Goal: Task Accomplishment & Management: Manage account settings

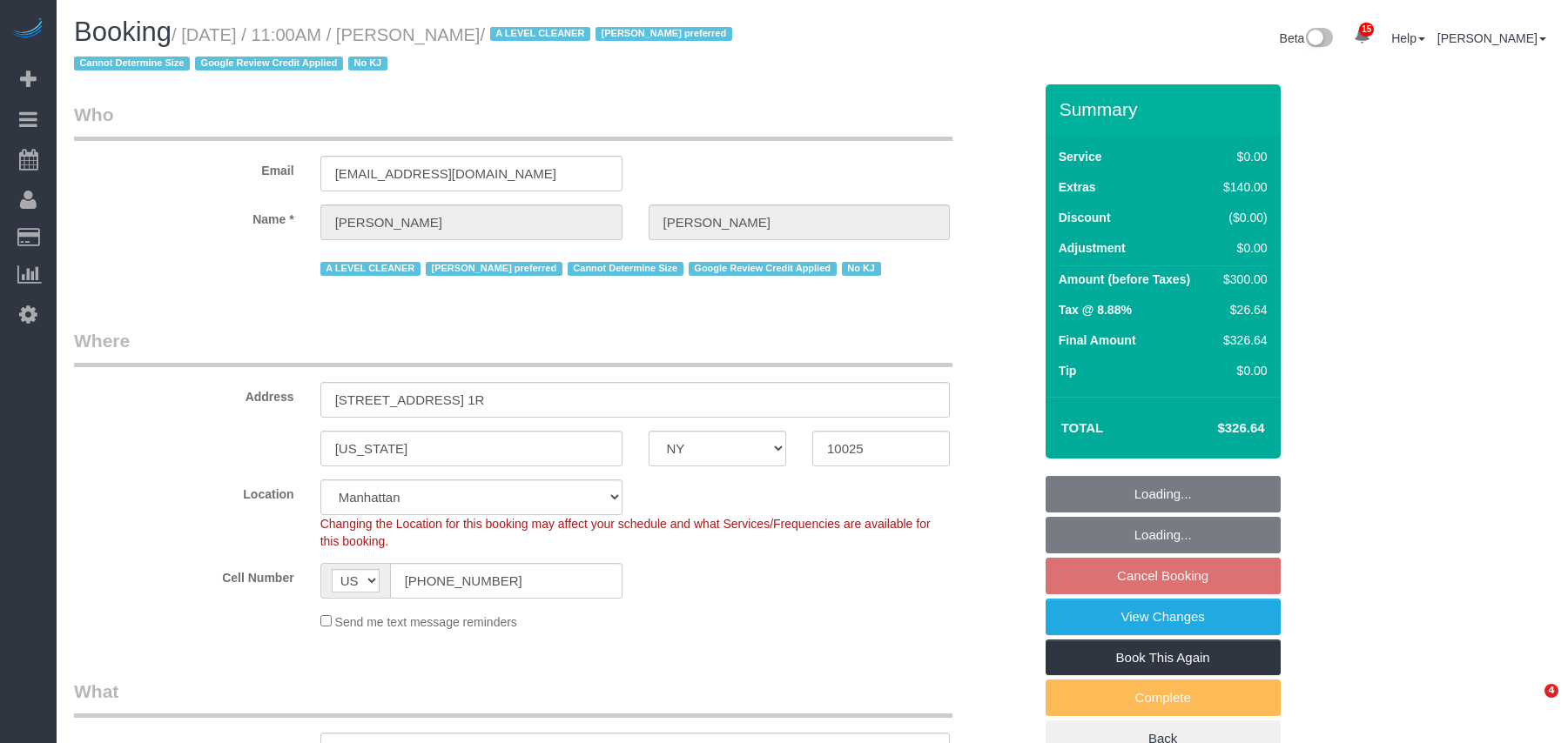
select select "NY"
select select "1"
select select "number:59"
select select "number:73"
select select "number:15"
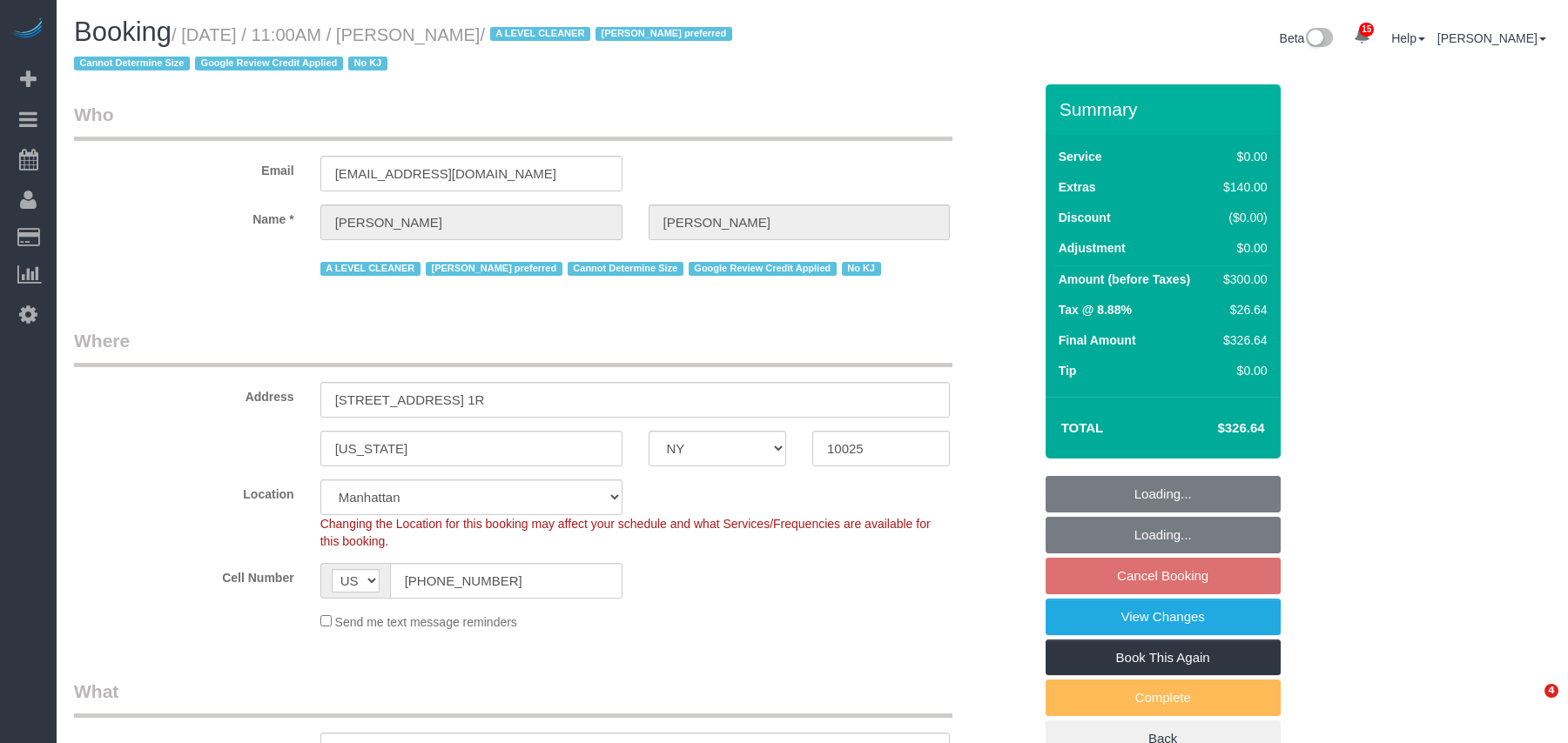
select select "number:5"
select select "object:1489"
select select "spot4"
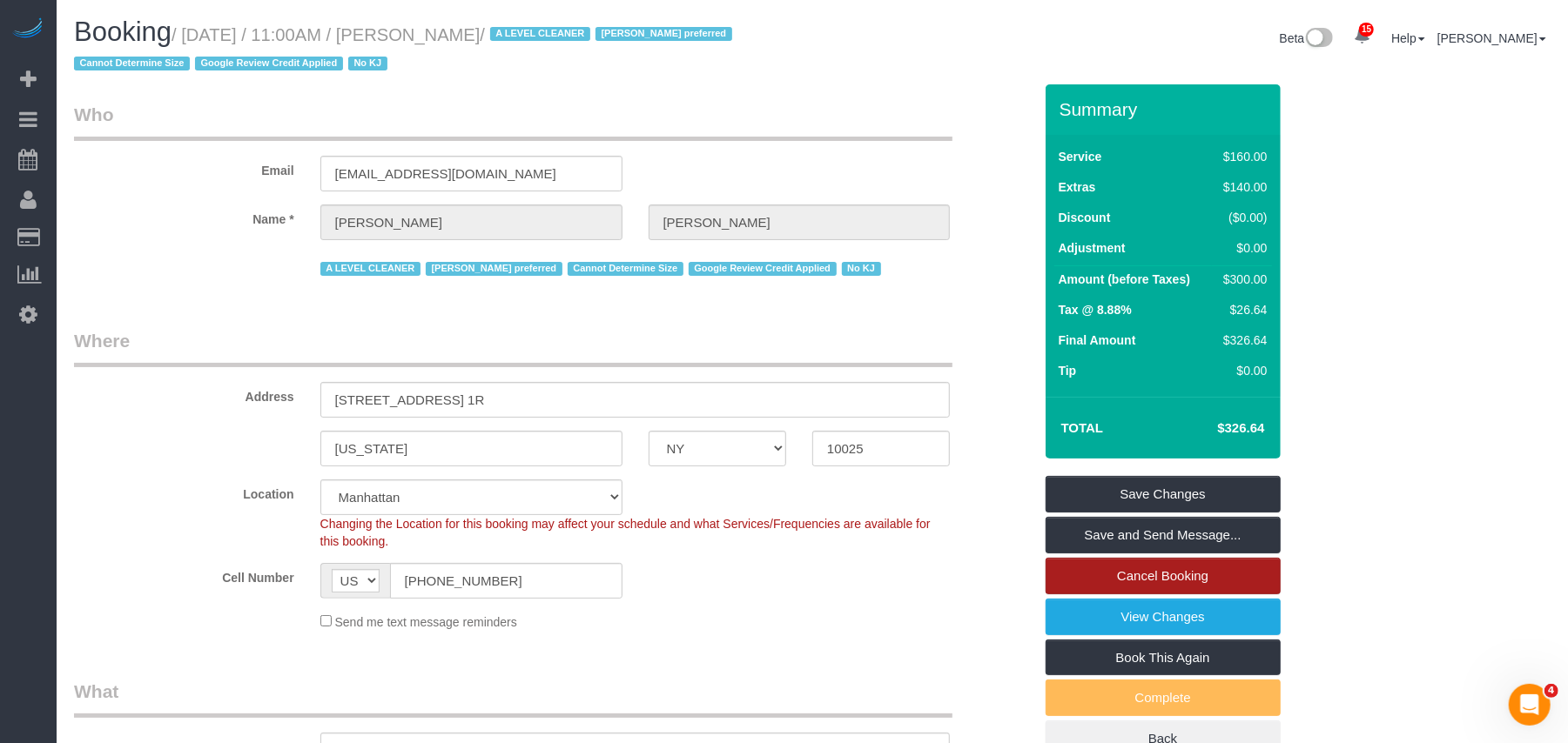
click at [1160, 582] on link "Cancel Booking" at bounding box center [1163, 576] width 235 height 36
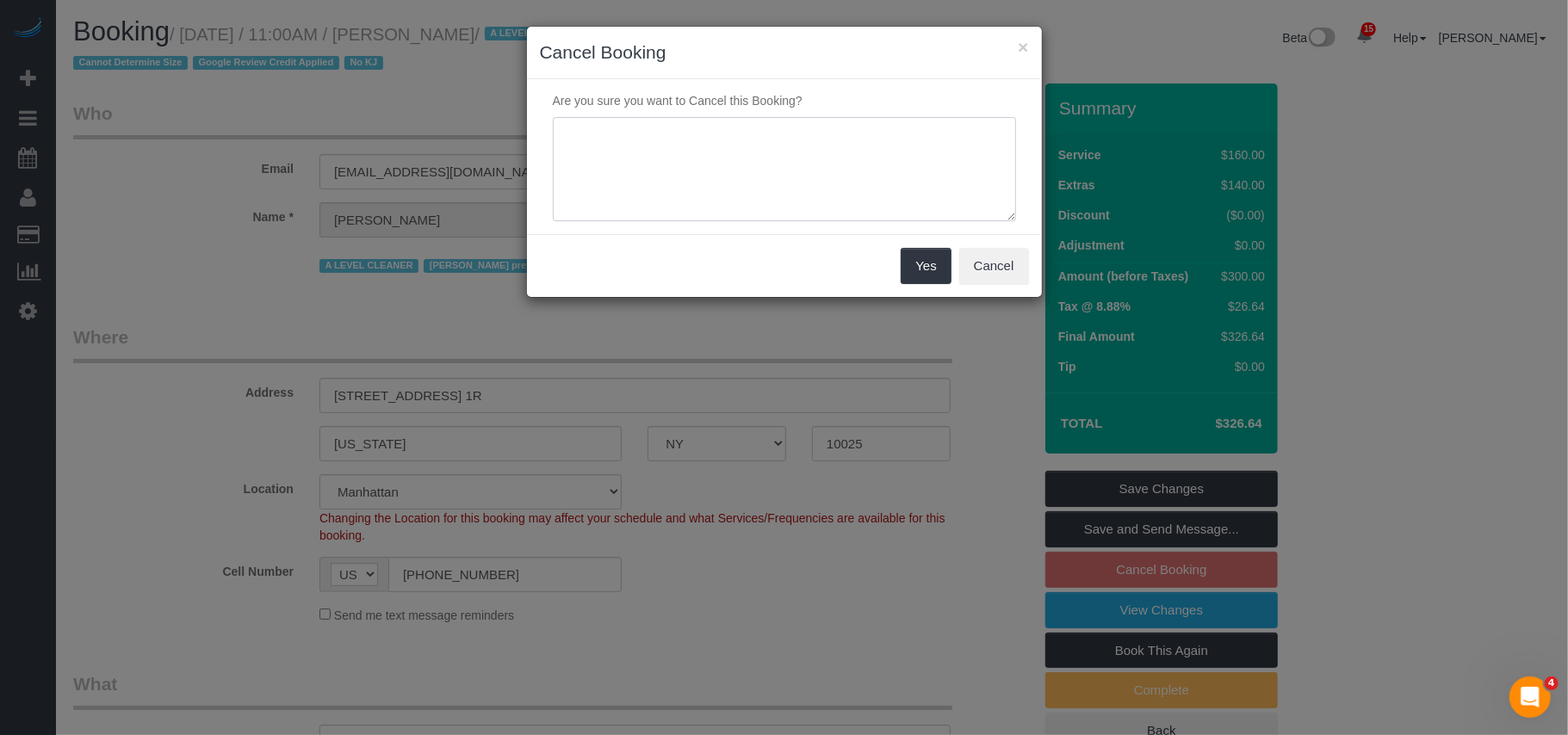
click at [709, 167] on textarea at bounding box center [784, 169] width 463 height 105
click at [765, 138] on textarea at bounding box center [784, 169] width 463 height 105
type textarea "Customer called in and advised they will be out of town and doesn't know yet wh…"
click at [923, 278] on button "Yes" at bounding box center [926, 266] width 50 height 36
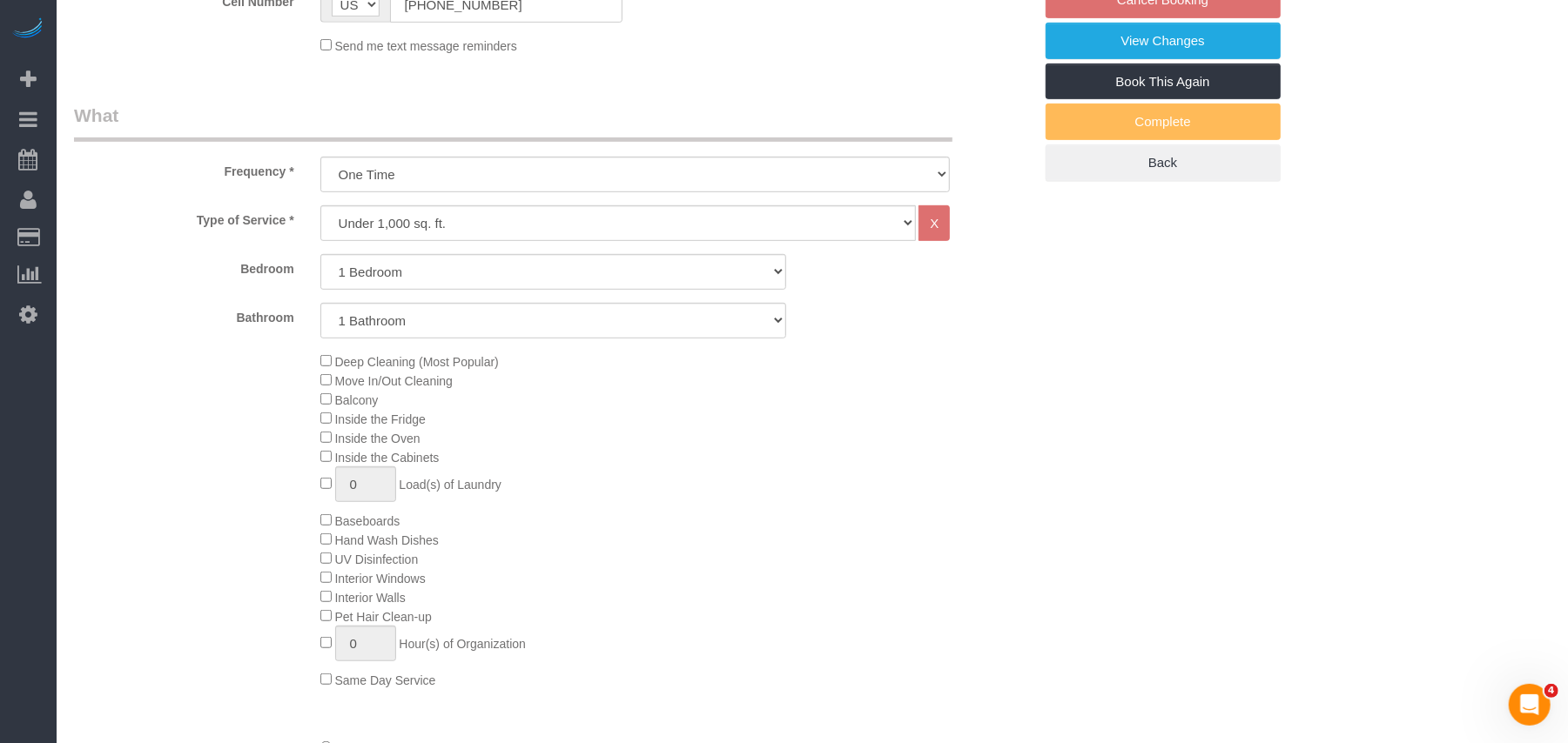
scroll to position [580, 0]
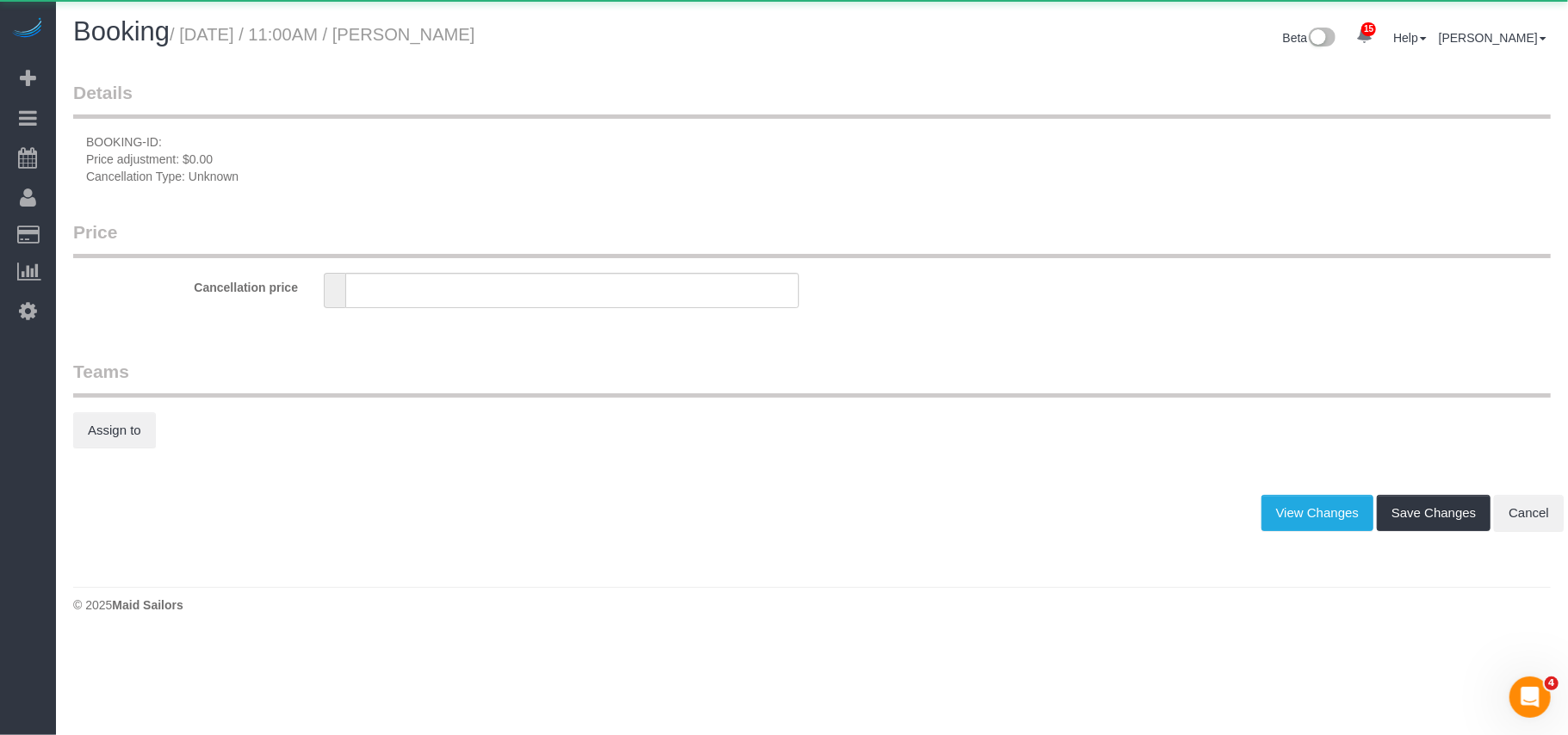
type input "0"
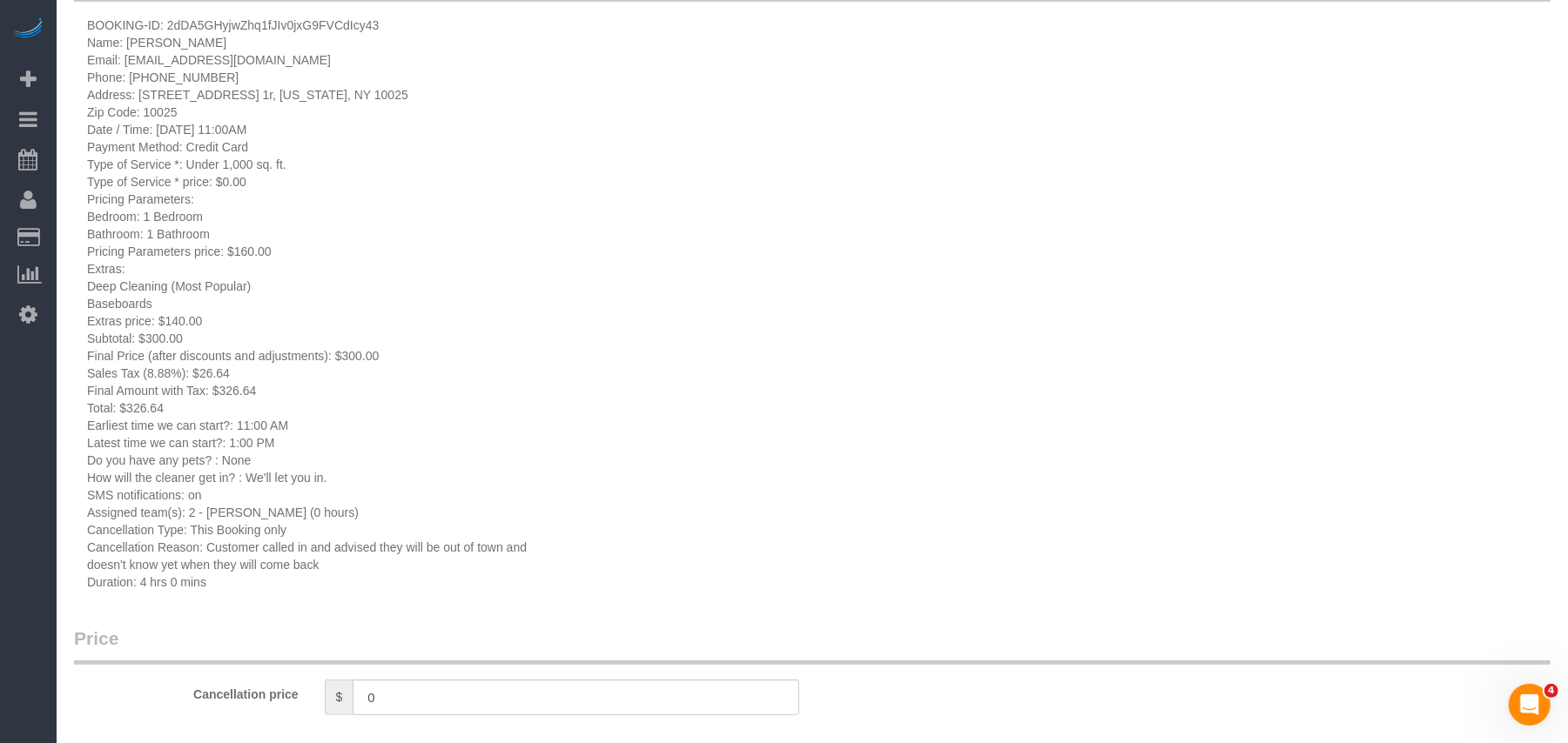
scroll to position [348, 0]
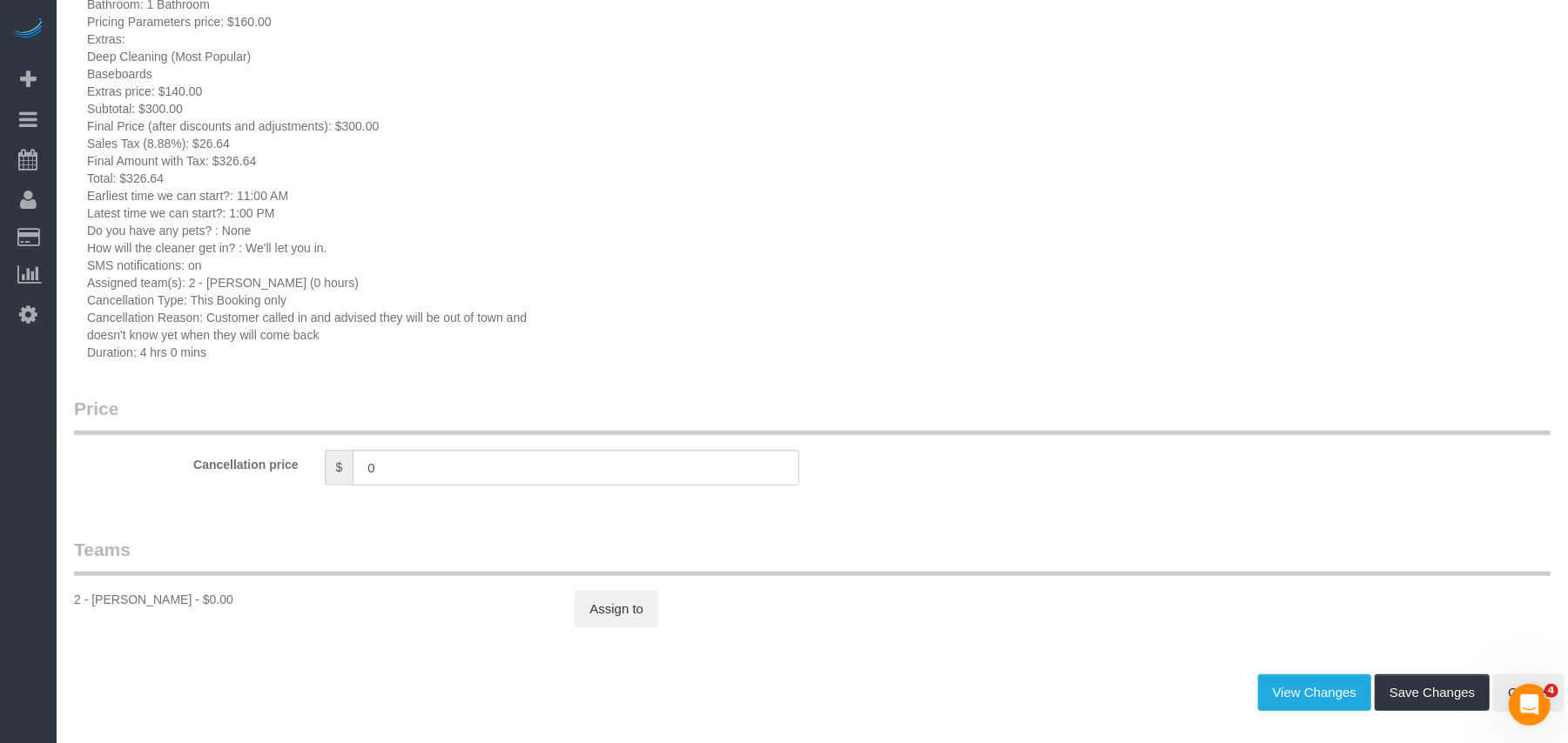
click at [303, 282] on span "2 - Katherine Poveda (0 hours)" at bounding box center [273, 282] width 170 height 14
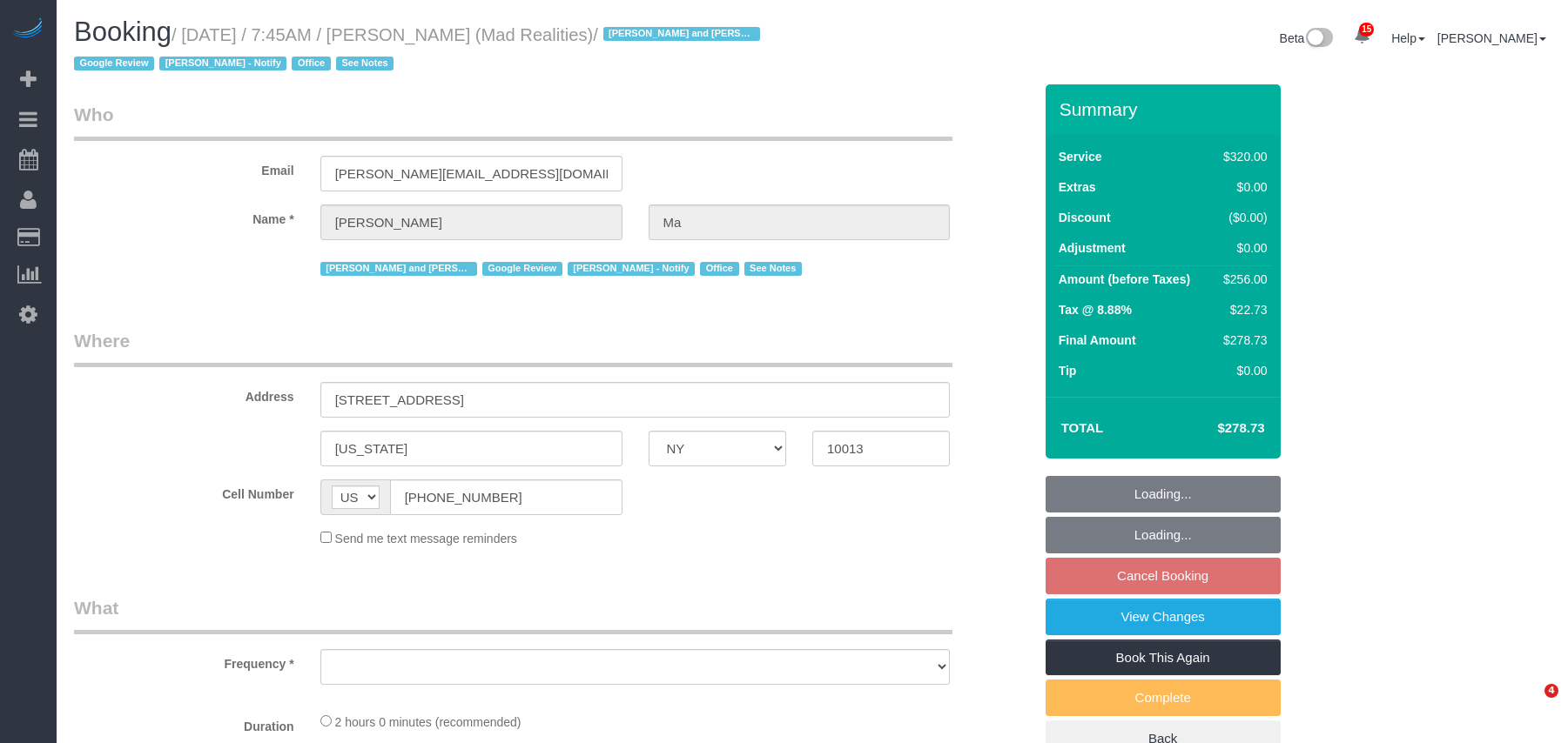
select select "NY"
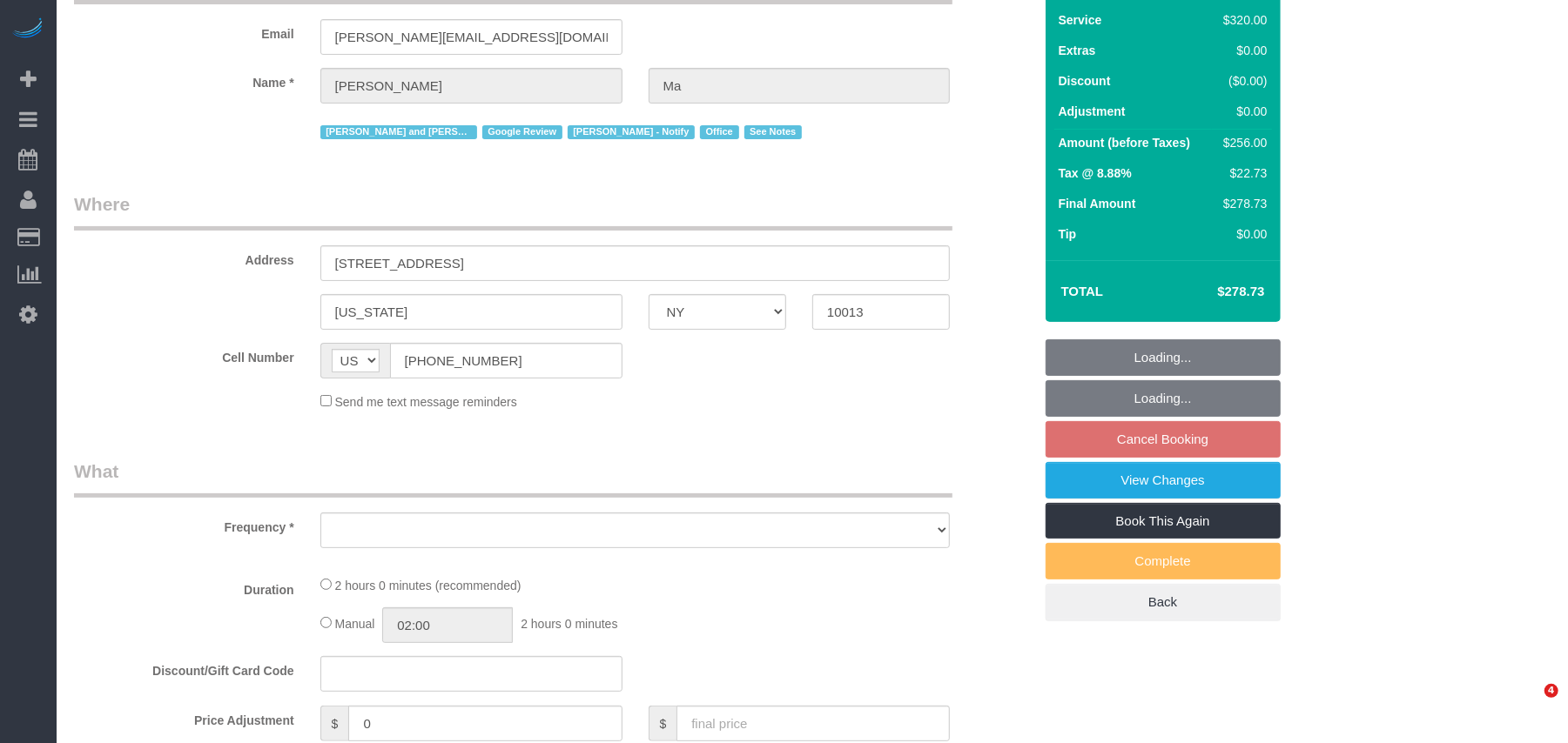
select select "number:89"
select select "number:90"
select select "number:15"
select select "number:7"
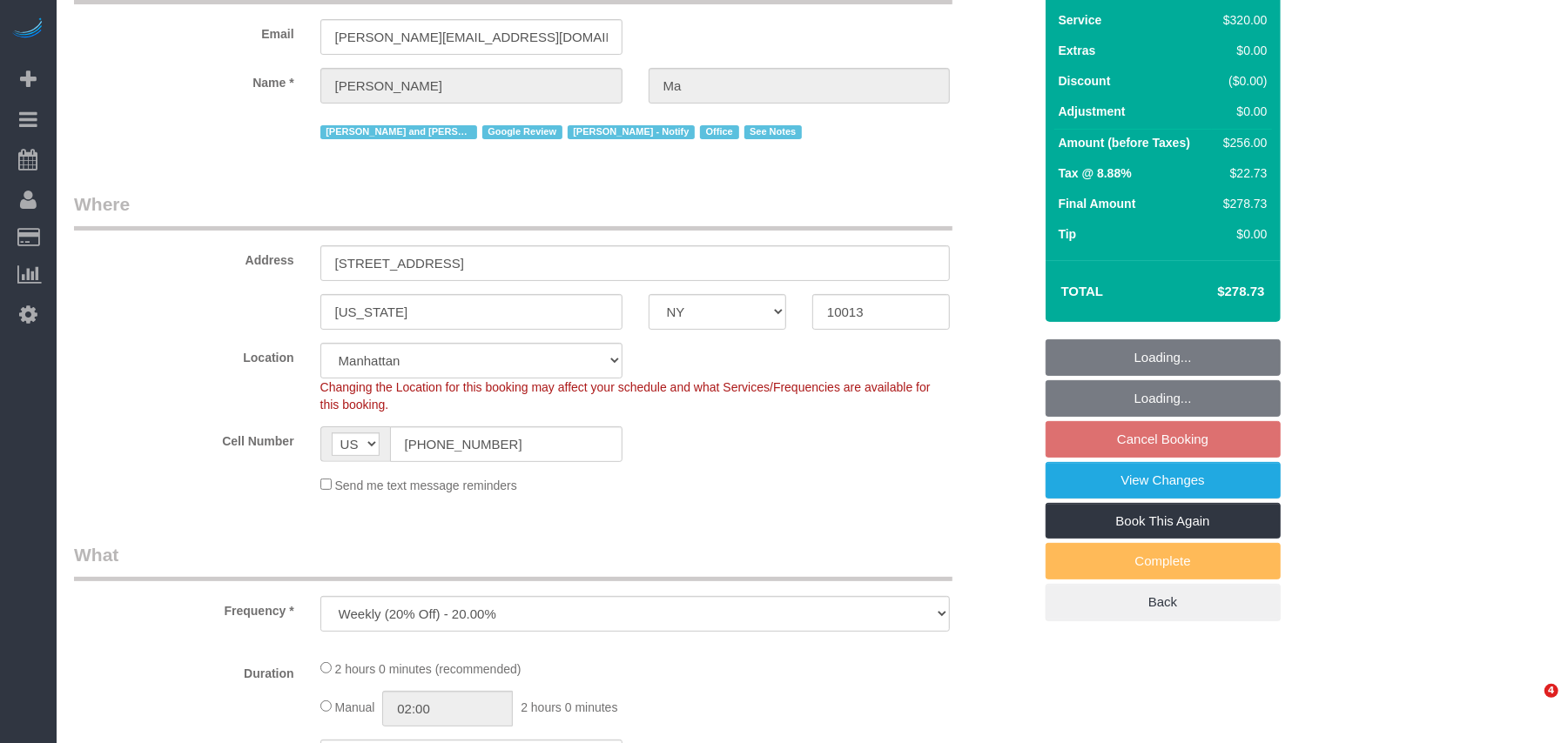
select select "object:10107"
select select "string:stripe-pm_1PsB1j4VGloSiKo7cb06islp"
select select "2"
select select "object:10536"
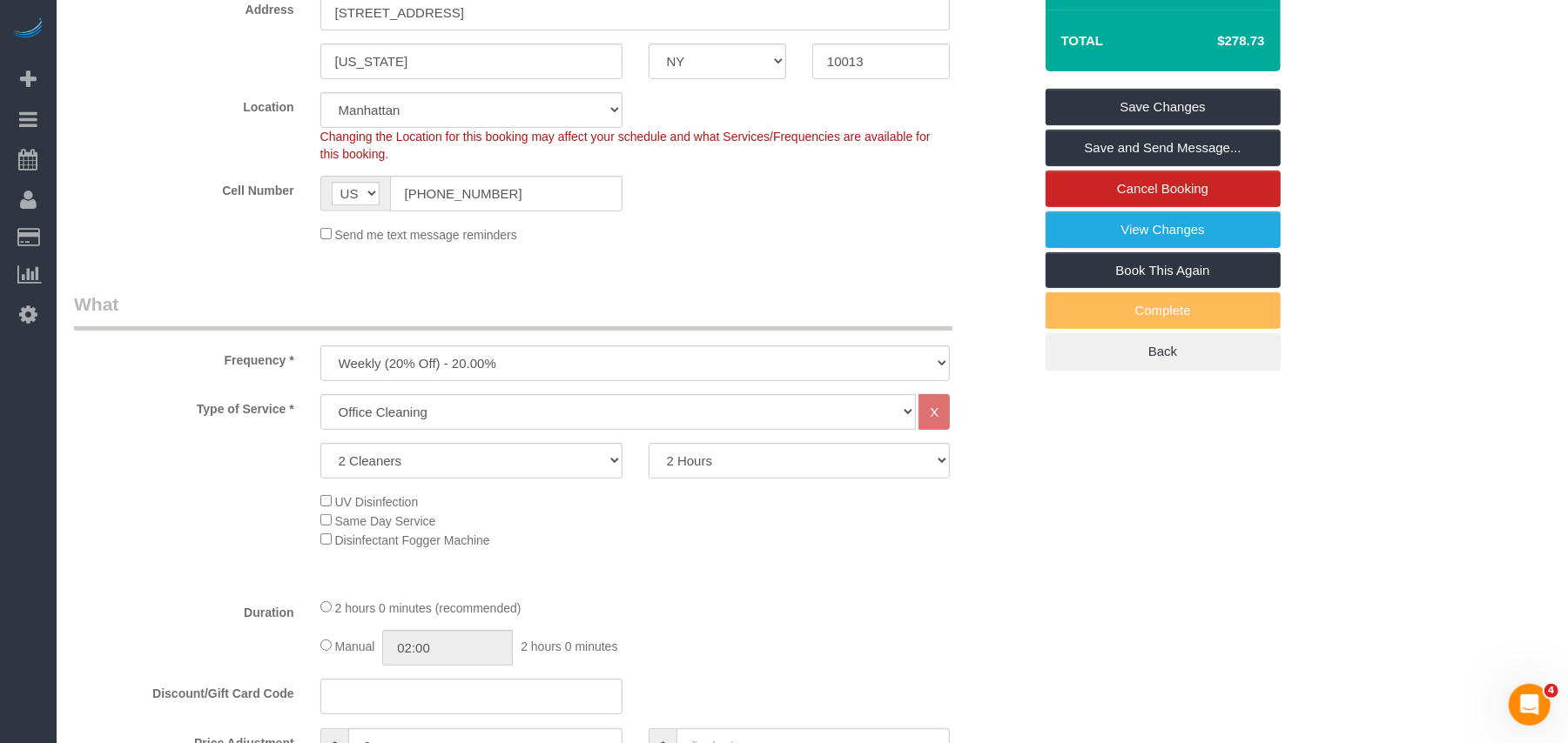
scroll to position [232, 0]
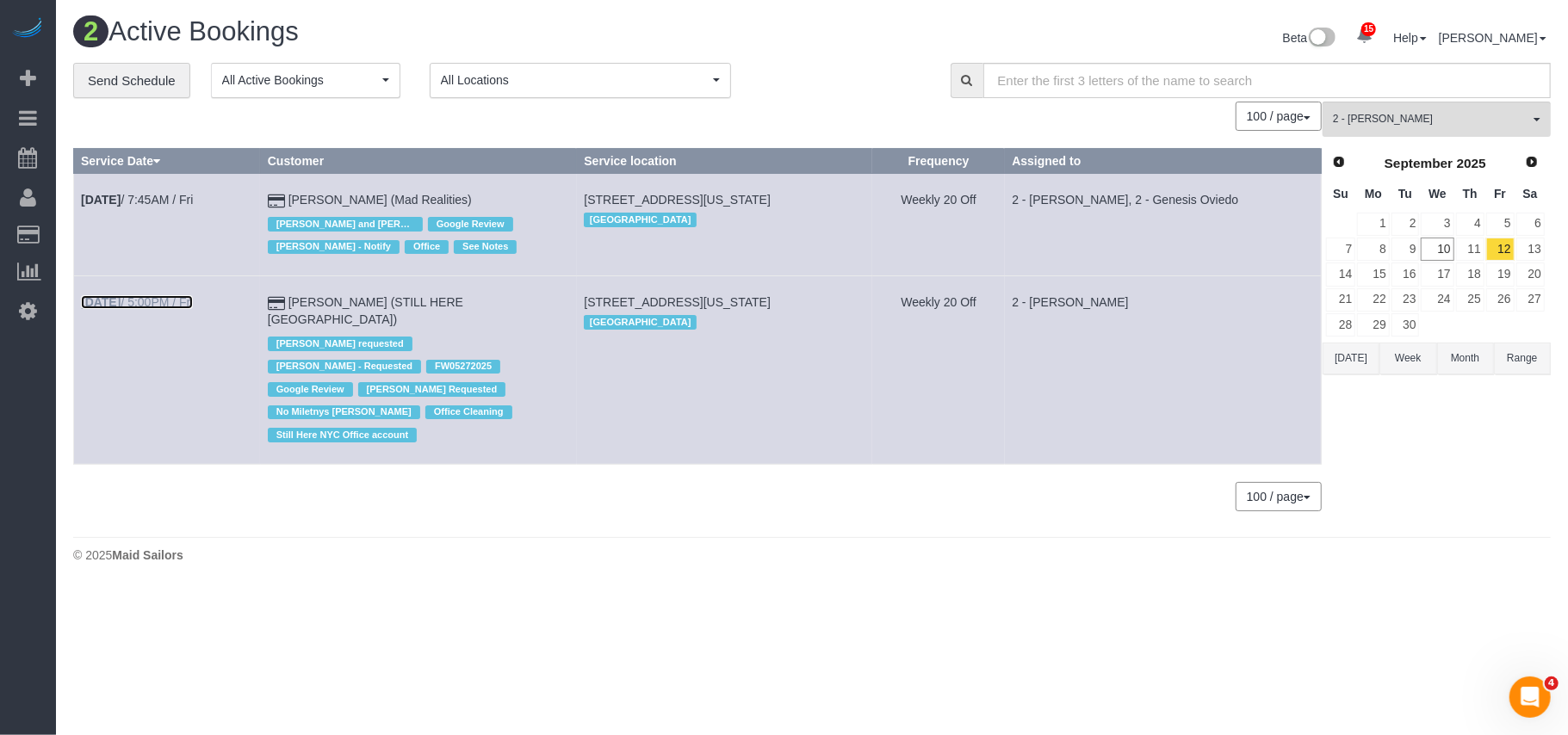
click at [120, 301] on b "Sep 12th" at bounding box center [101, 302] width 40 height 13
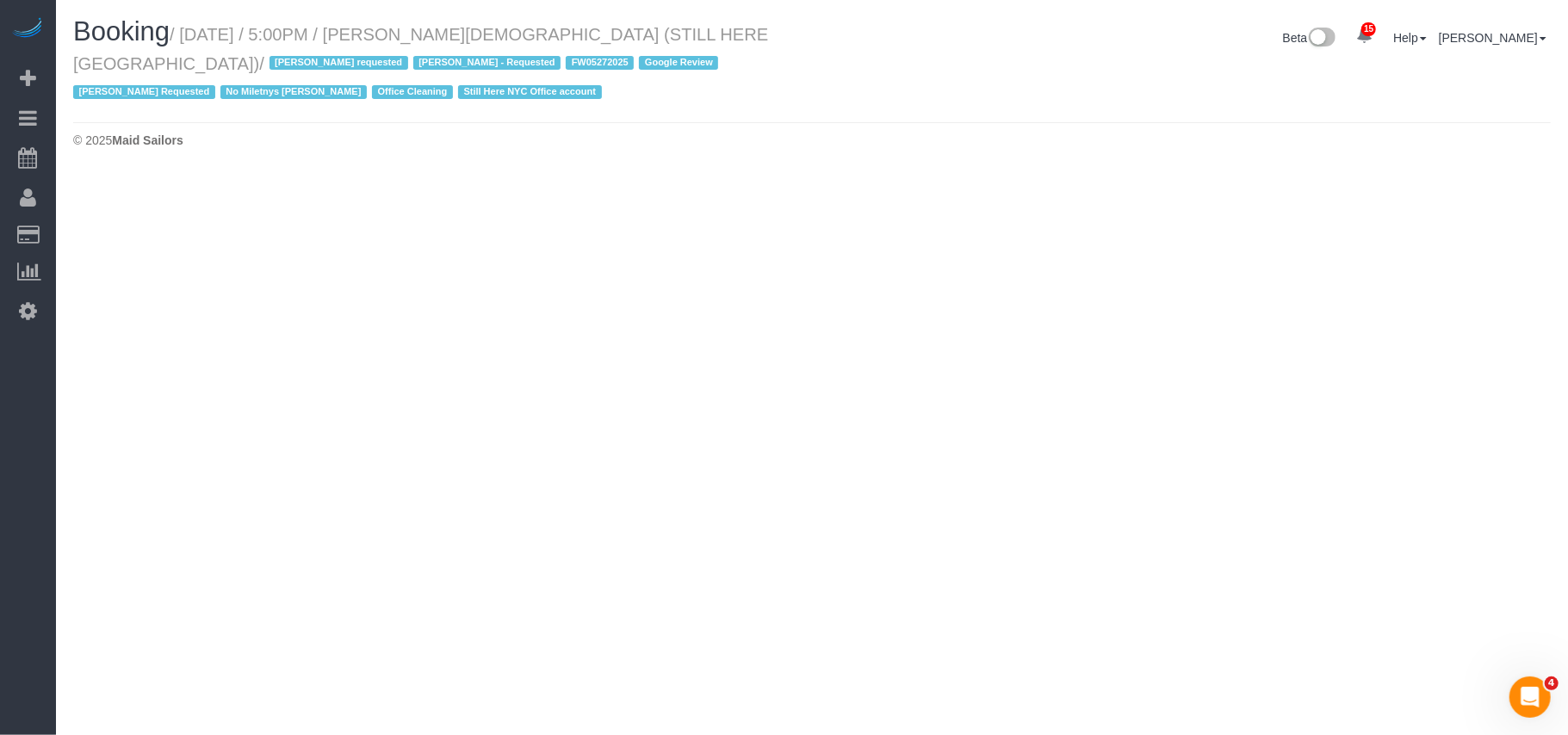
select select "NY"
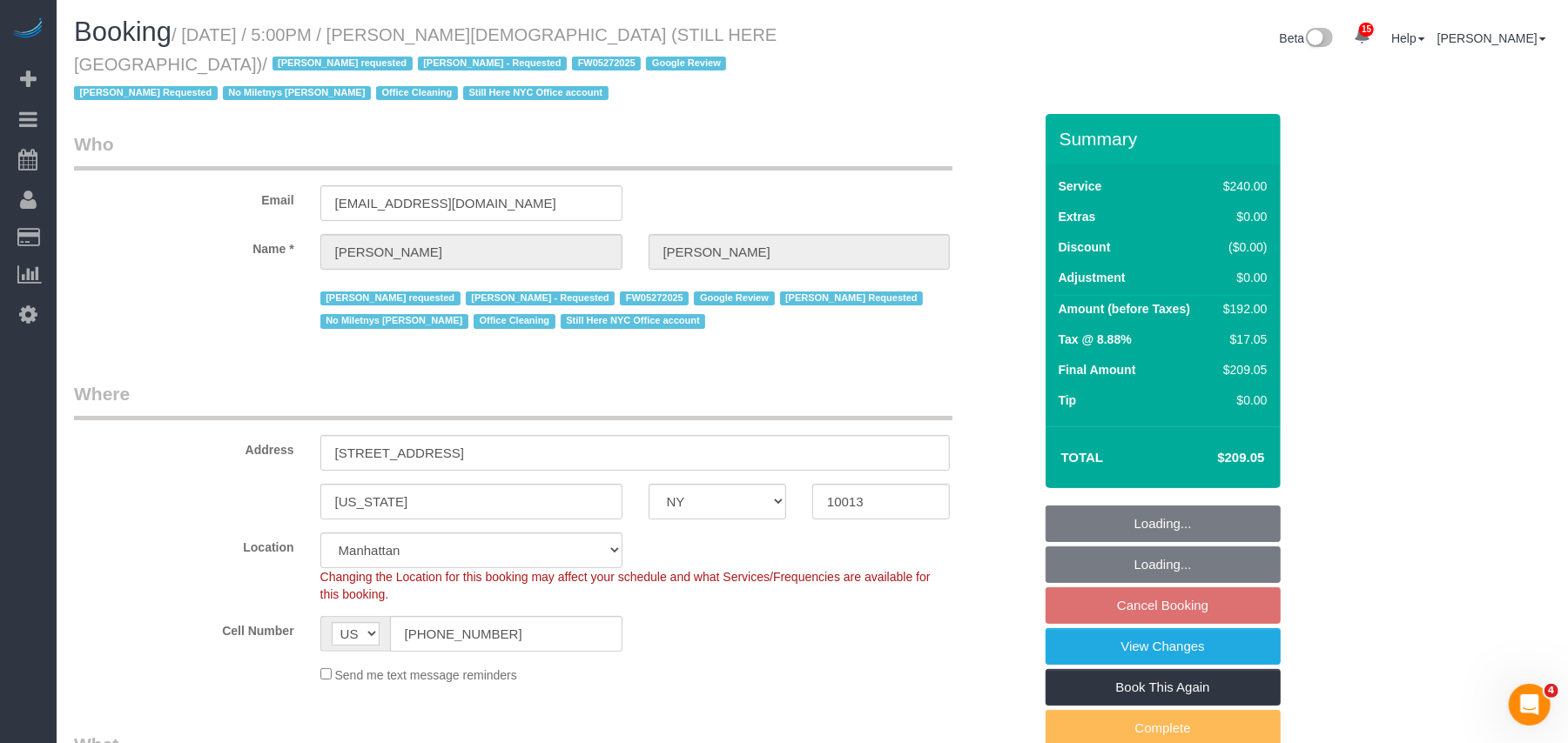
select select "object:11637"
select select "number:89"
select select "number:90"
select select "number:15"
select select "number:5"
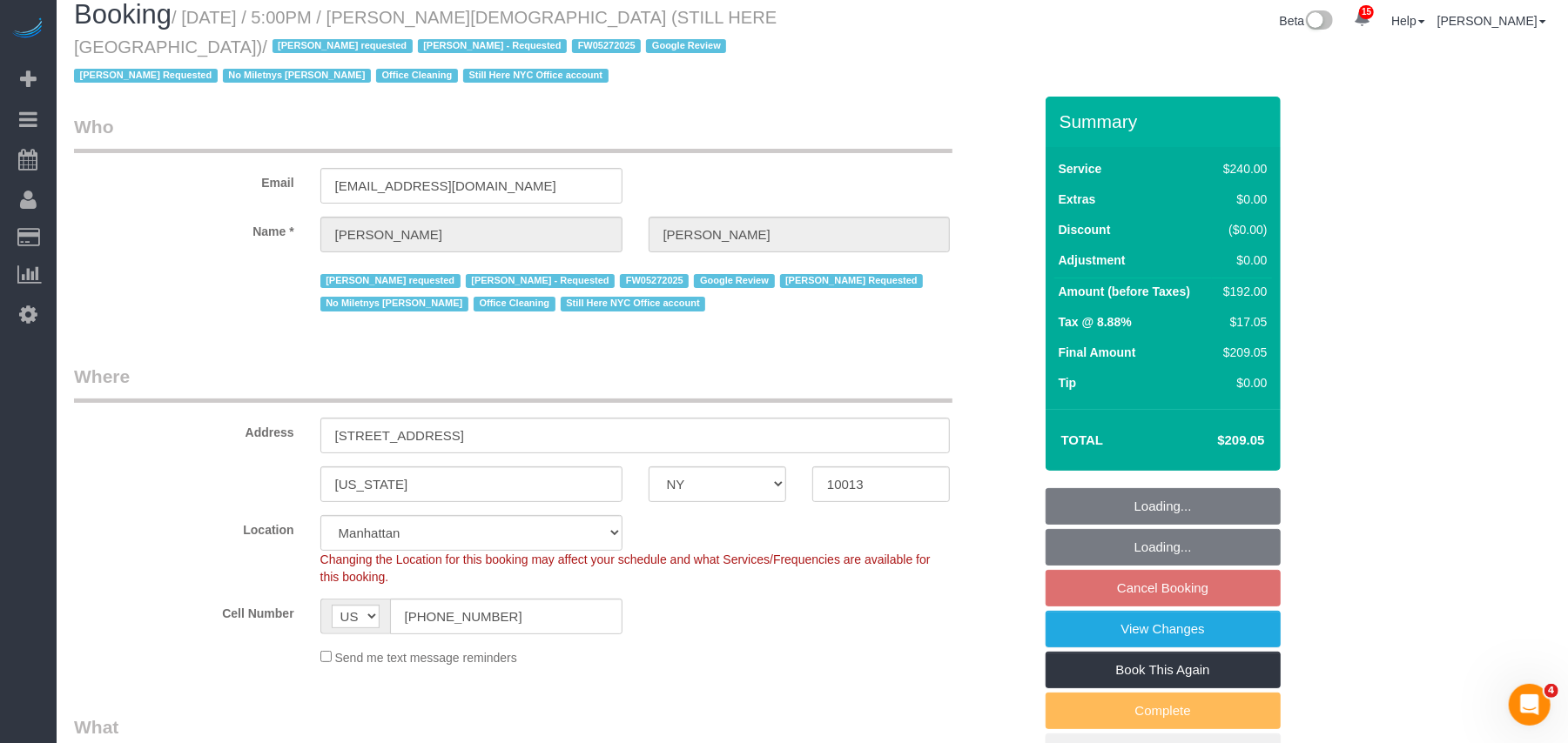
select select "string:stripe-pm_1QY8Py4VGloSiKo7kVLuacfg"
select select "180"
select select "object:11915"
select select "spot69"
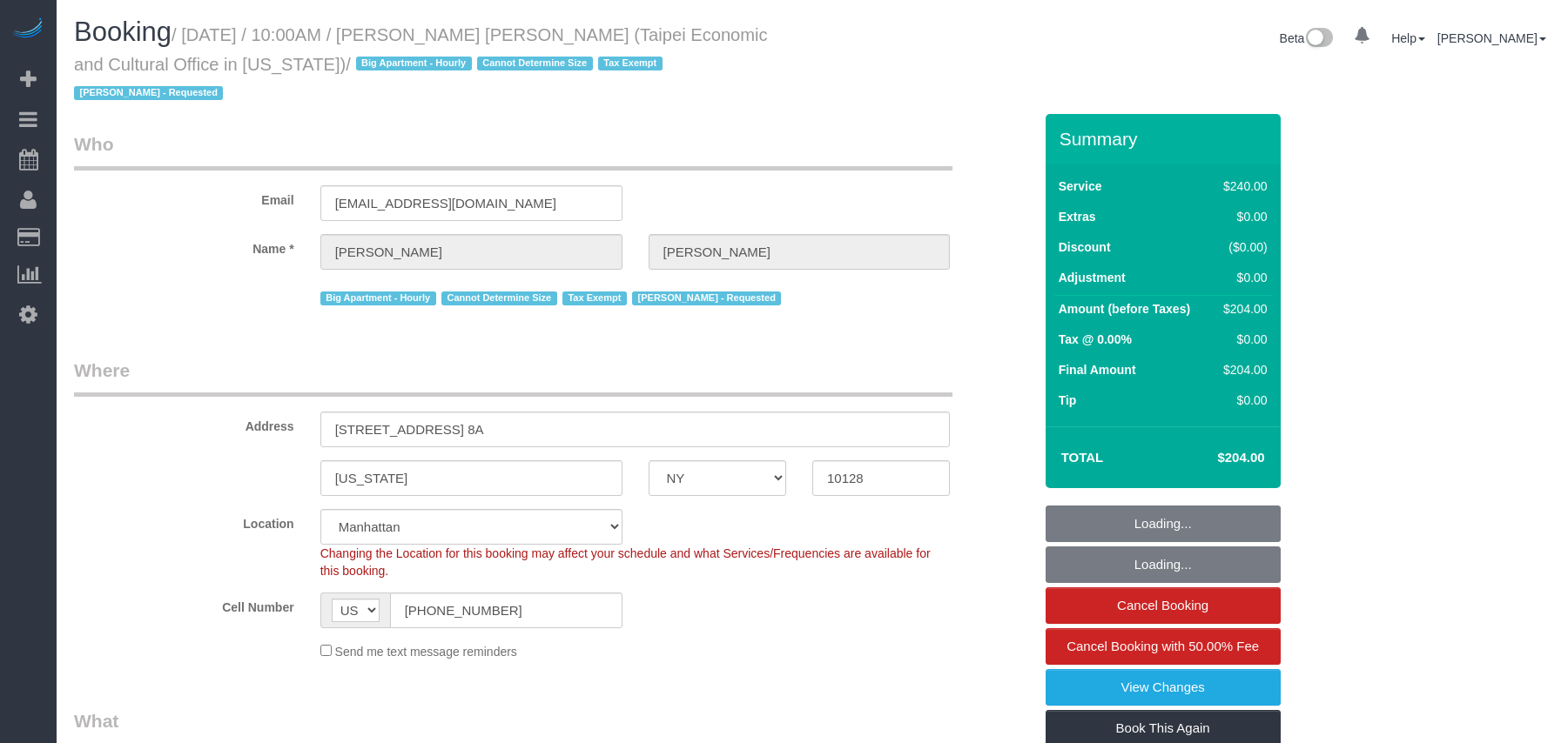
select select "NY"
select select "180"
select select "number:58"
select select "number:71"
select select "number:15"
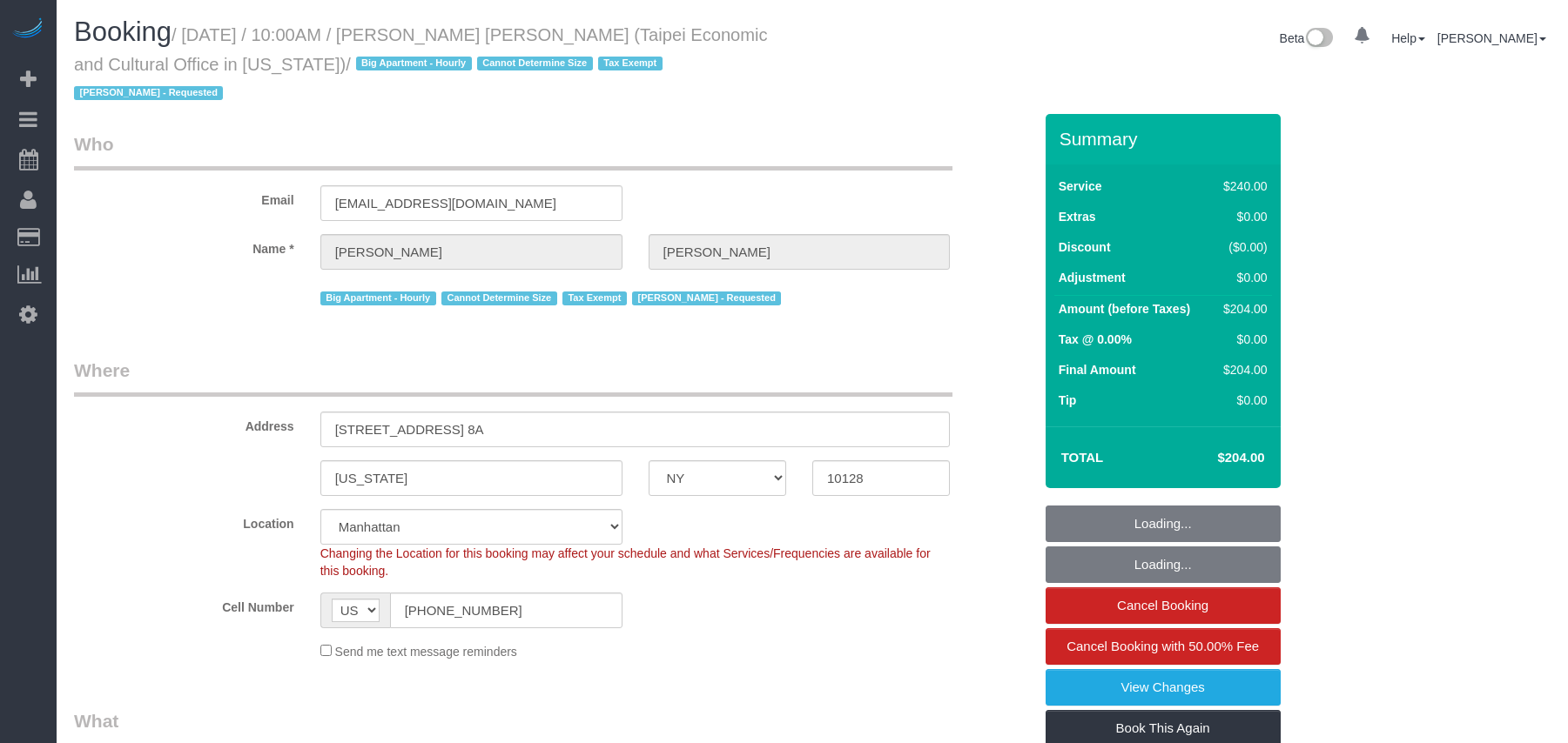
select select "number:6"
select select "spot1"
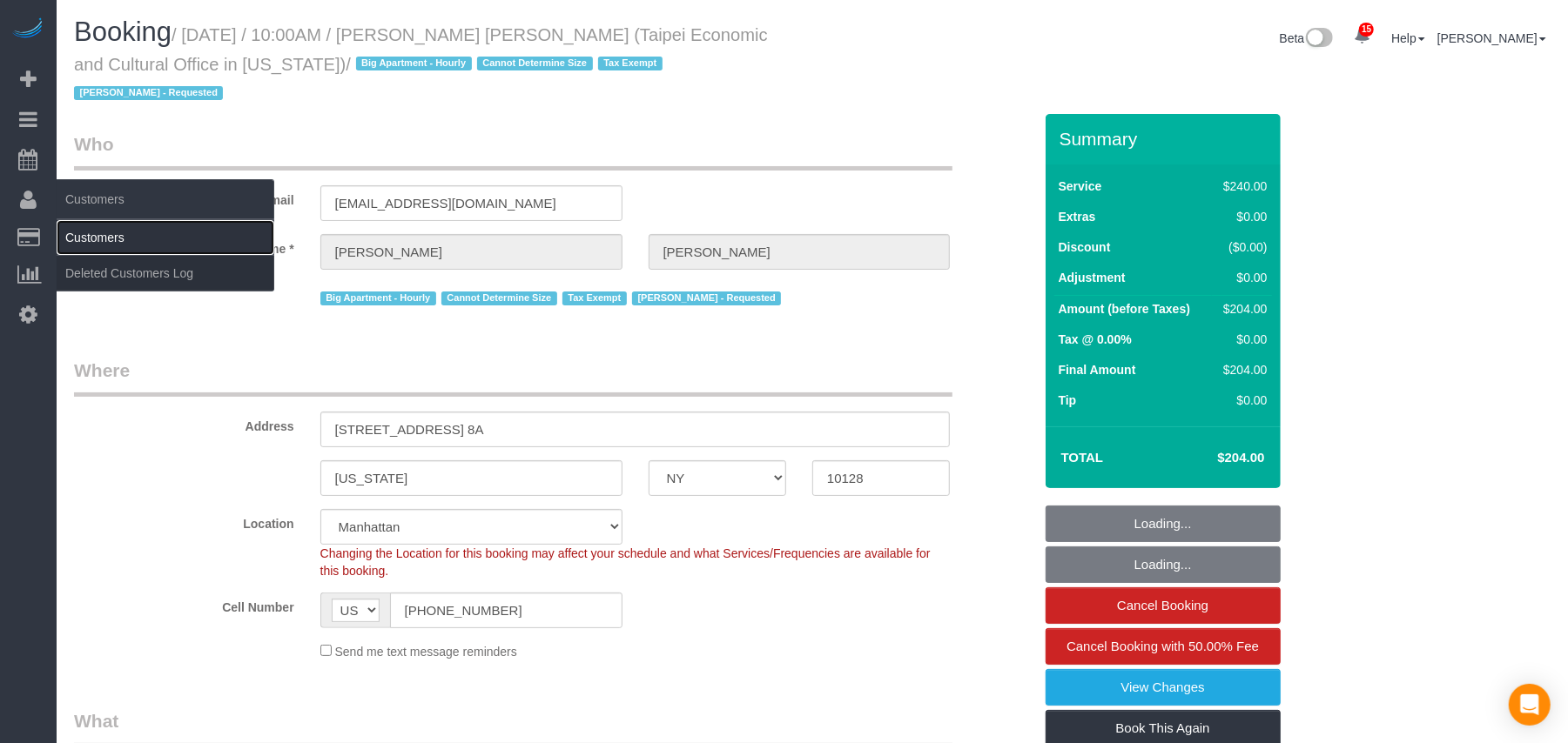
click at [76, 230] on link "Customers" at bounding box center [165, 237] width 218 height 35
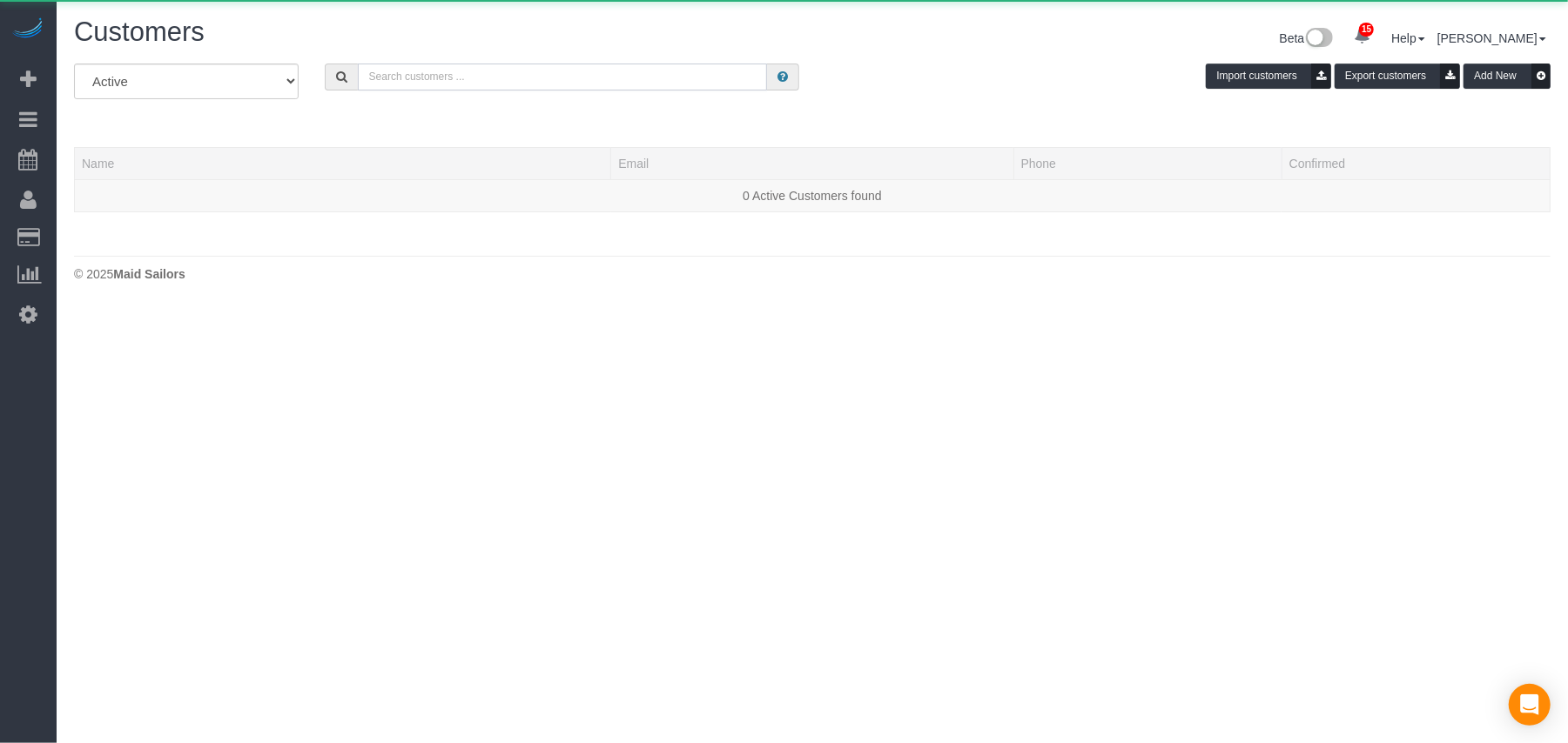
click at [426, 64] on input "text" at bounding box center [562, 77] width 409 height 27
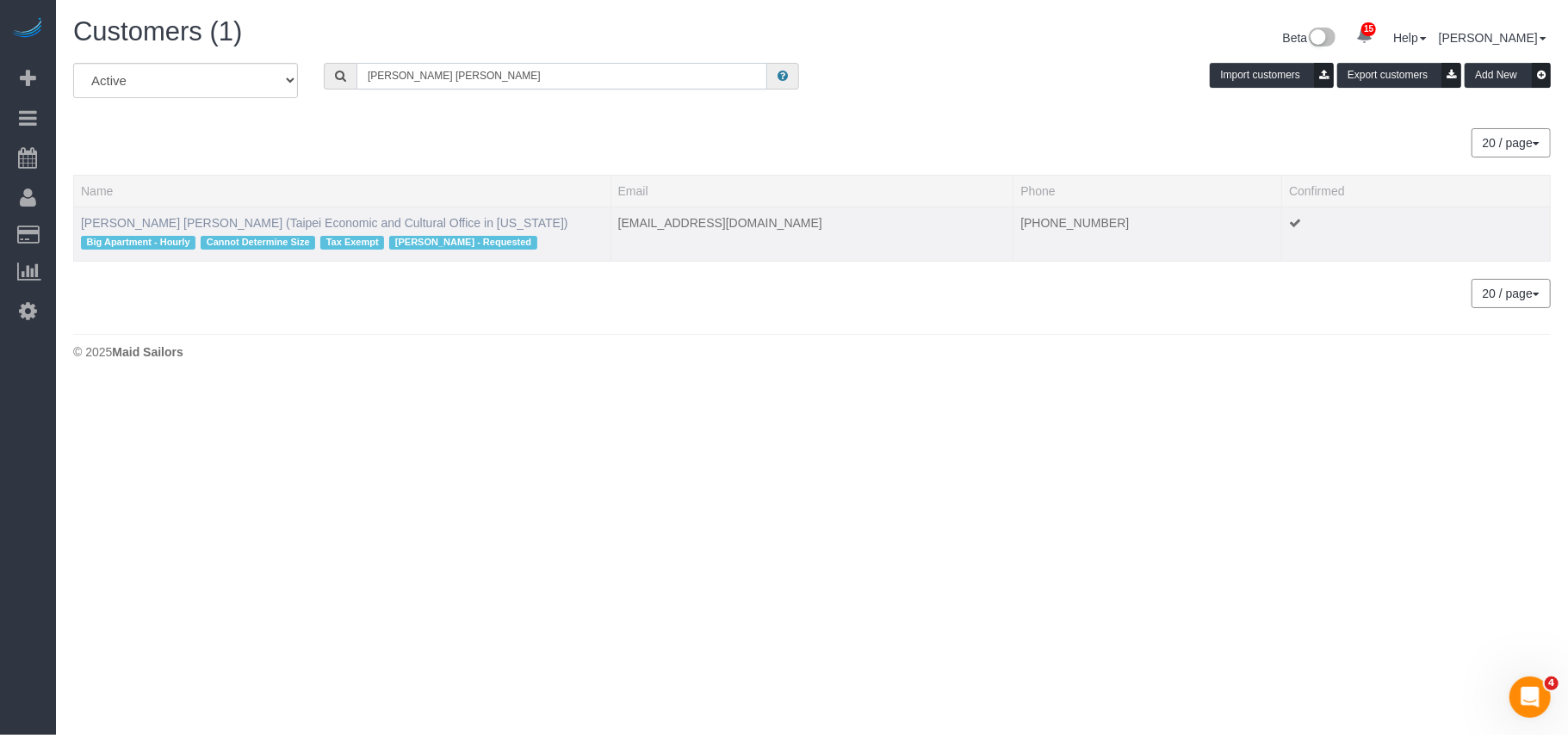
type input "Chih Hom wang"
click at [138, 227] on link "Chih Hom Wang (Taipei Economic and Cultural Office in New York)" at bounding box center [324, 222] width 487 height 13
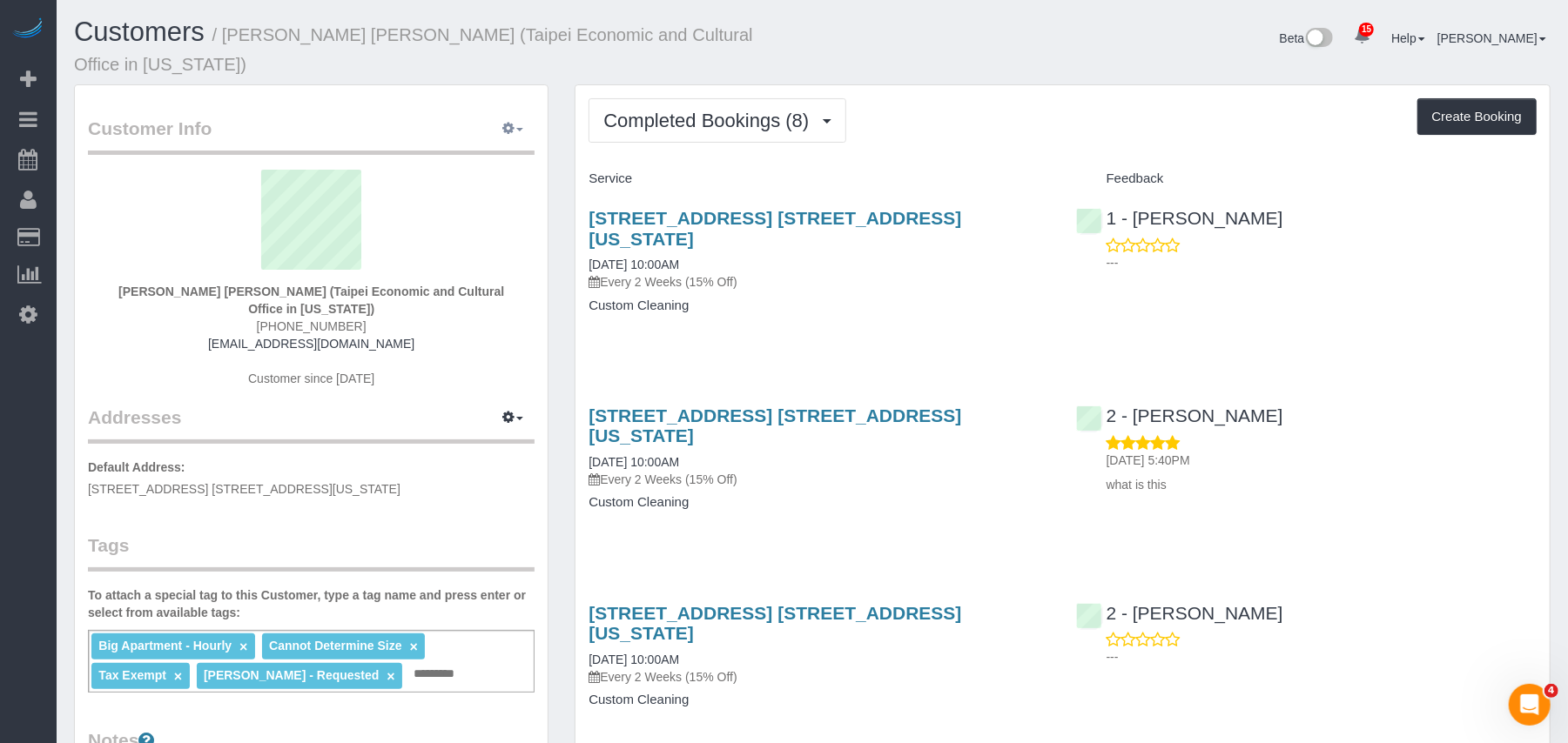
click at [511, 123] on icon "button" at bounding box center [508, 127] width 12 height 10
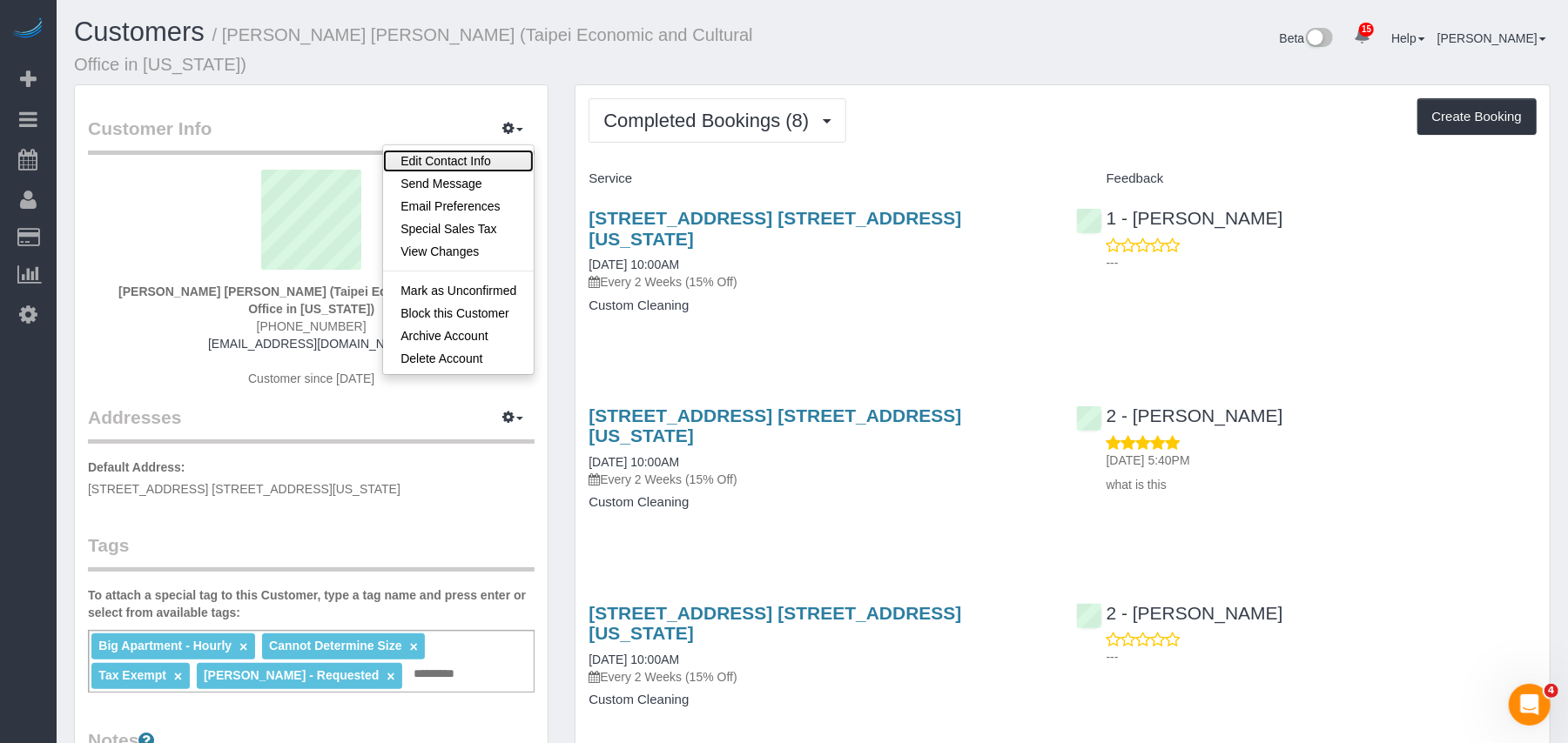
click at [482, 150] on link "Edit Contact Info" at bounding box center [459, 161] width 151 height 23
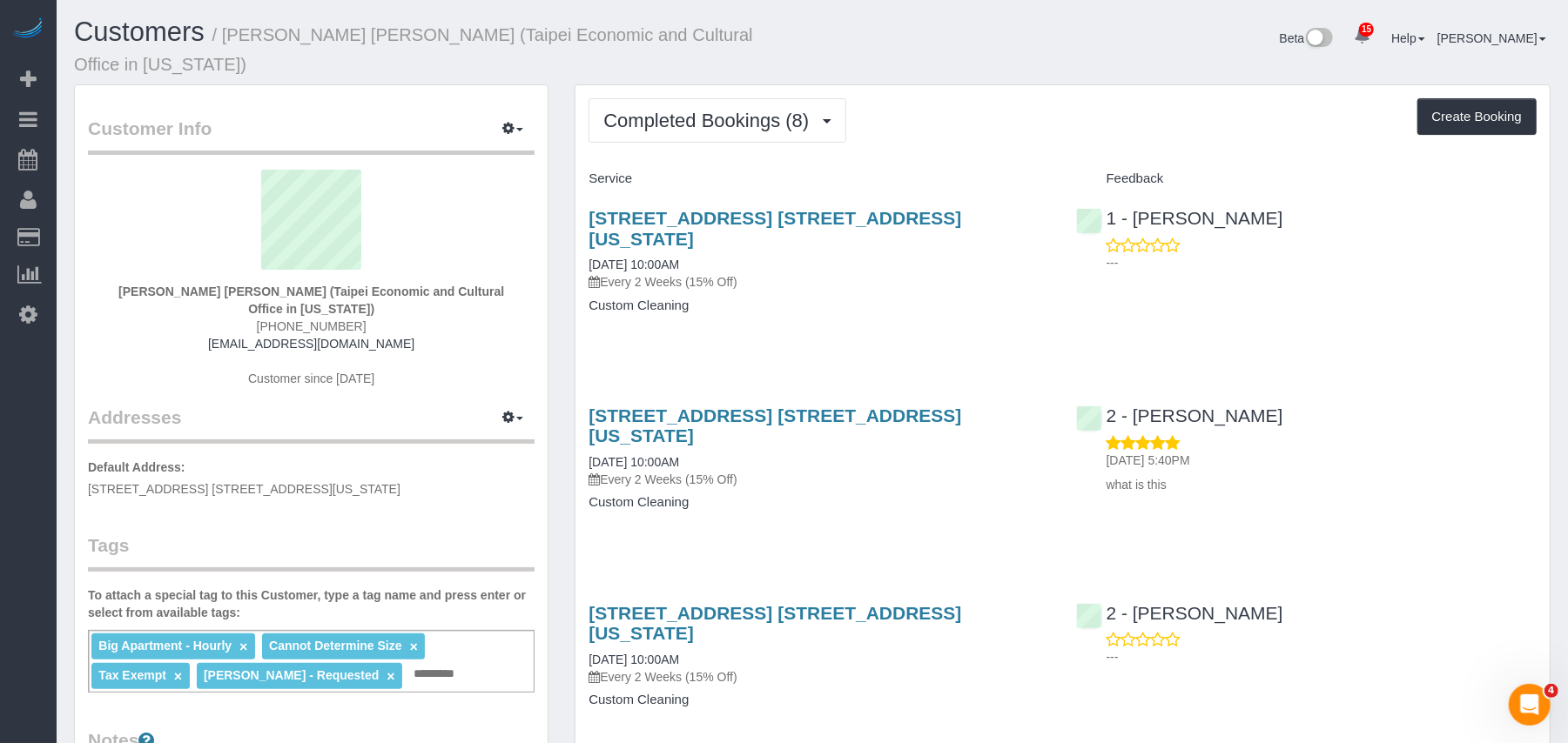
select select "NY"
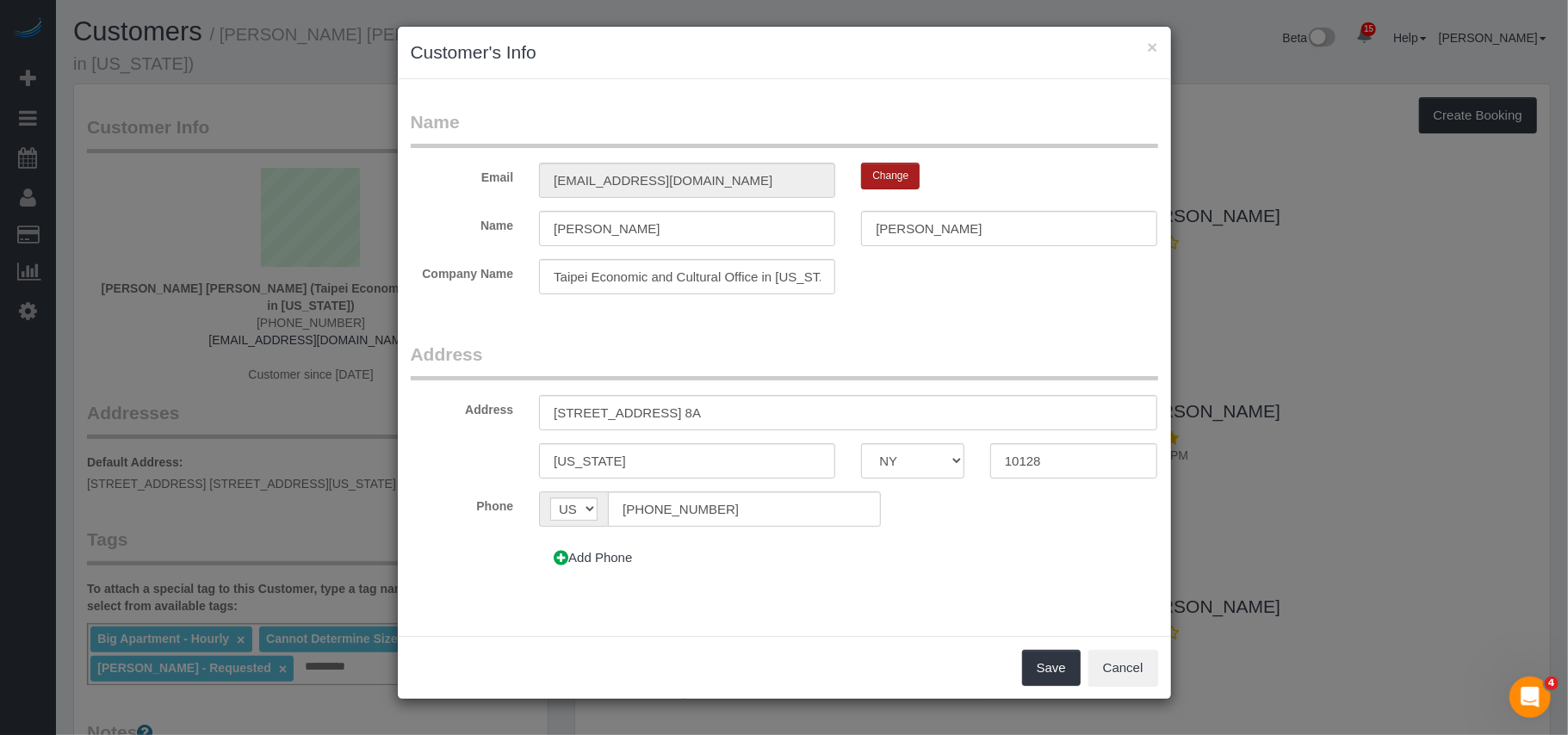
click at [890, 177] on button "Change" at bounding box center [890, 176] width 58 height 27
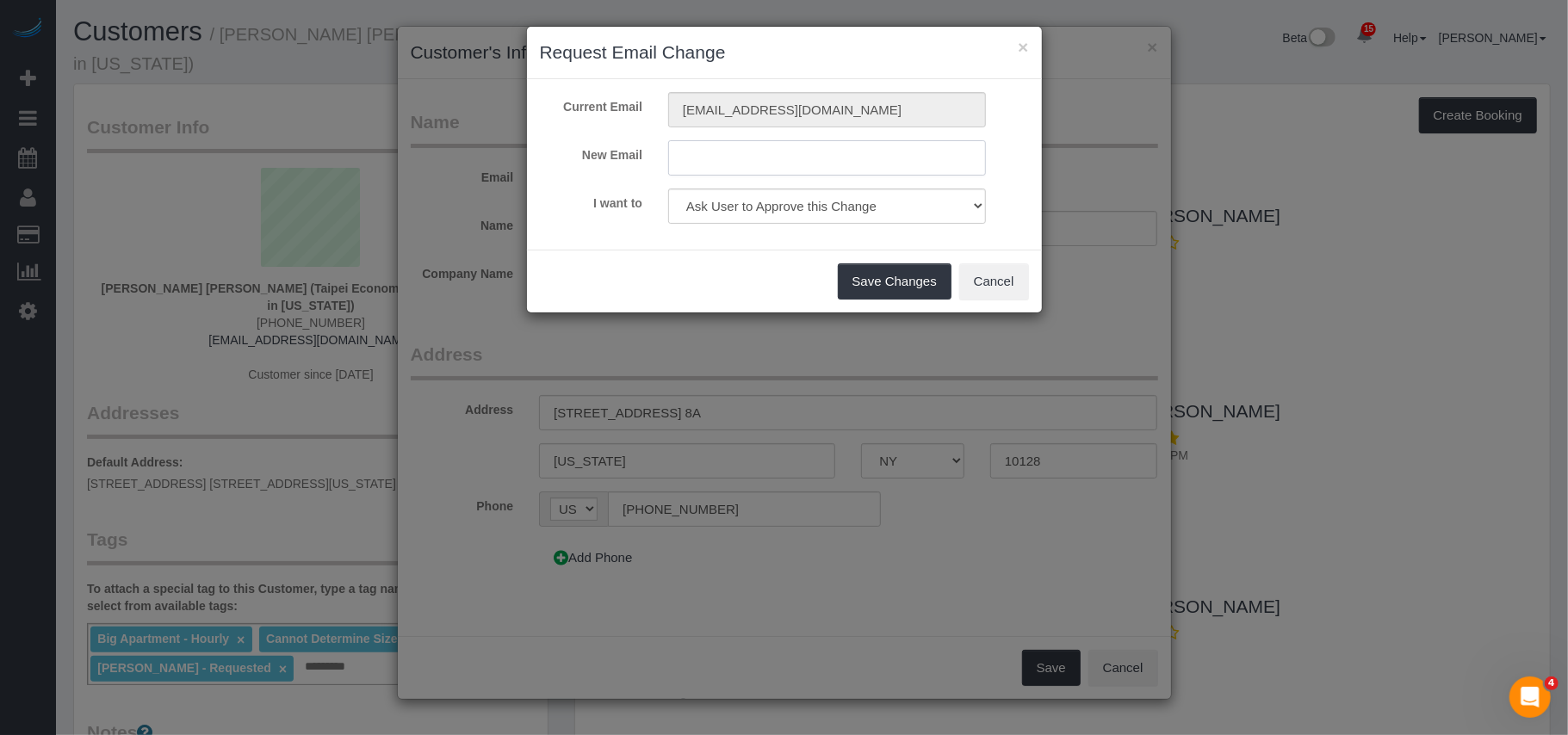
click at [846, 162] on input "text" at bounding box center [827, 157] width 318 height 35
paste input "tctiffchen@gmail.com"
type input "tctiffchen@gmail.com"
click at [828, 190] on select "Ask User to Approve this Change Change Email and send 'Confirm your Account' em…" at bounding box center [827, 206] width 318 height 35
select select "confirm"
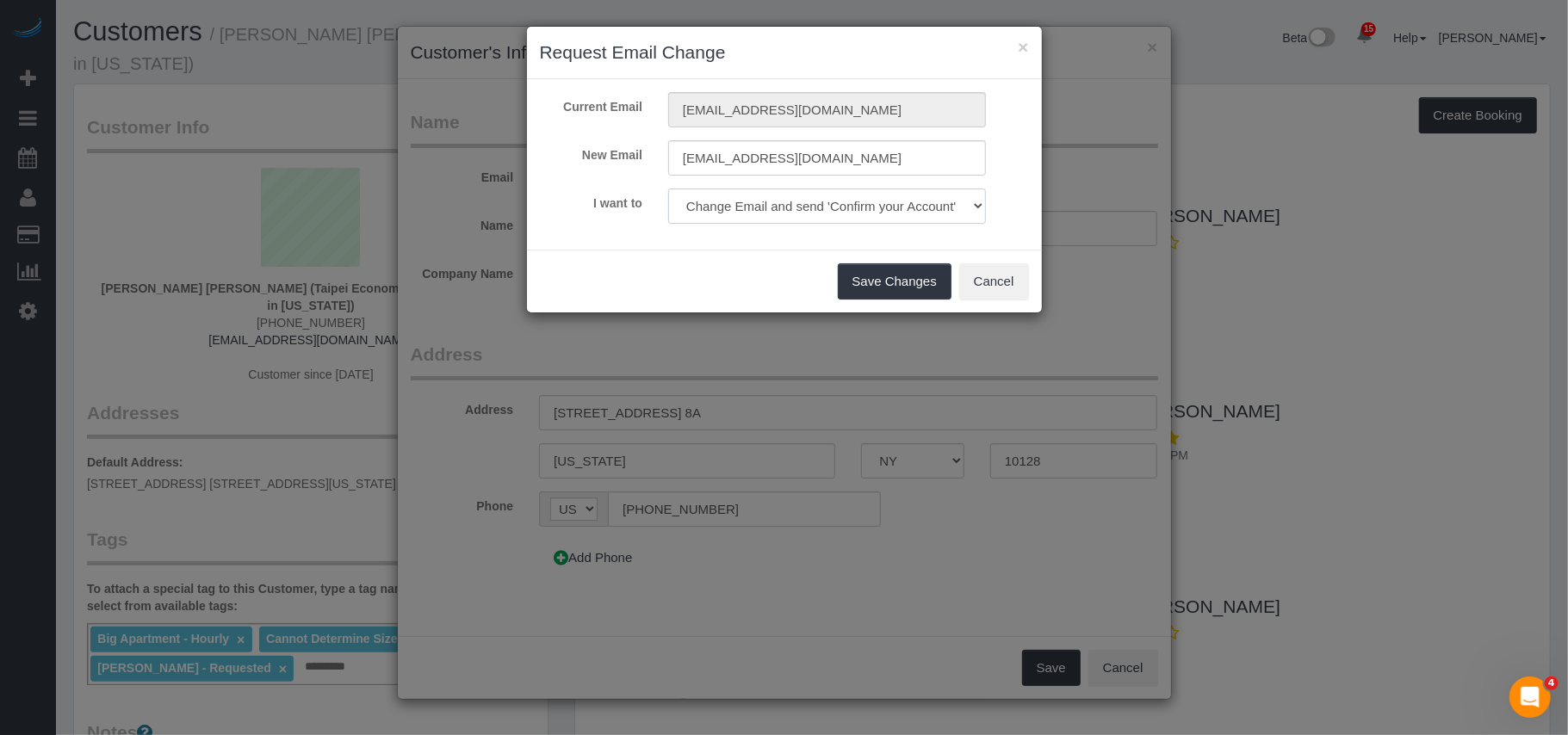
click at [668, 189] on select "Ask User to Approve this Change Change Email and send 'Confirm your Account' em…" at bounding box center [827, 206] width 318 height 35
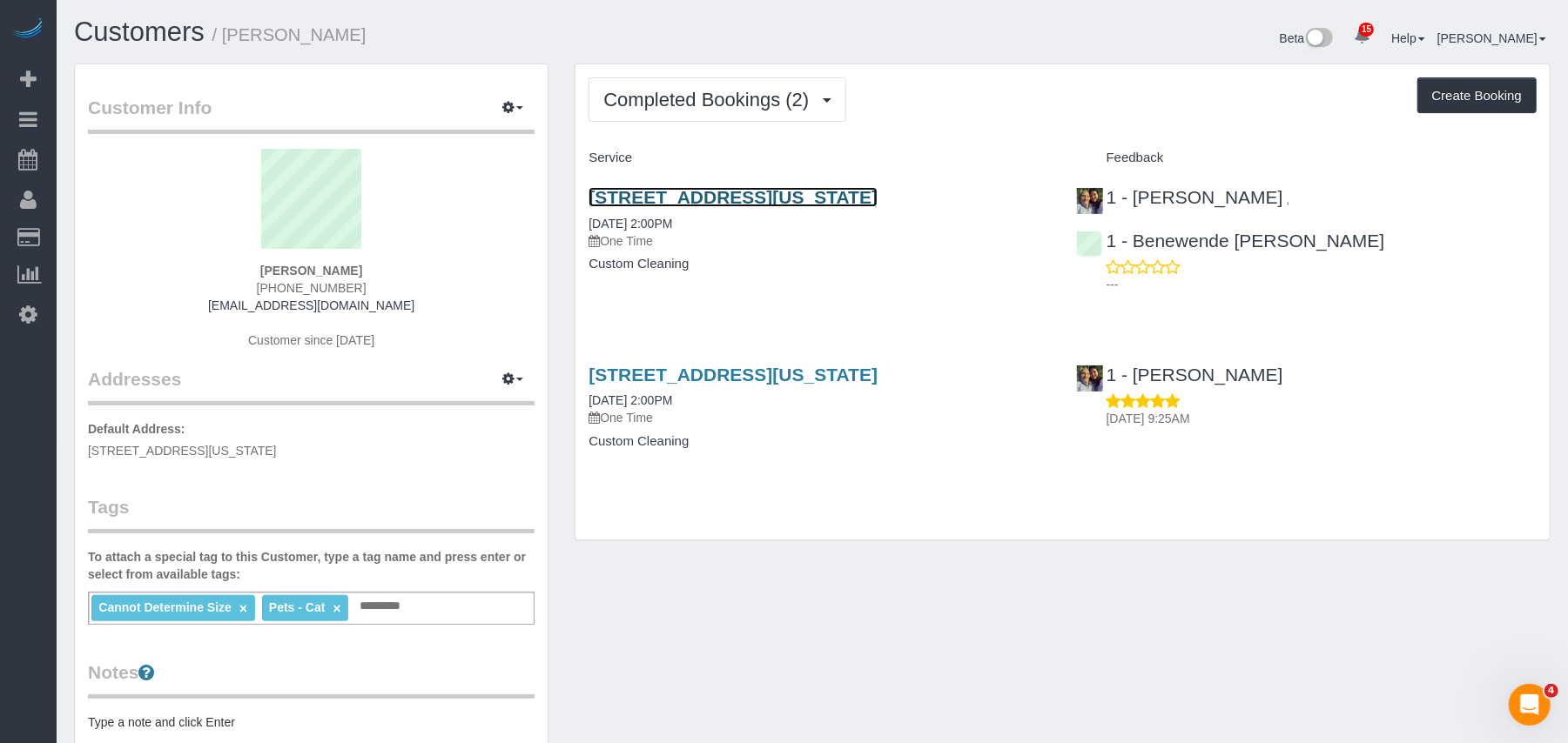
click at [733, 195] on link "[STREET_ADDRESS][US_STATE]" at bounding box center [733, 197] width 289 height 20
click at [376, 611] on input "text" at bounding box center [384, 606] width 59 height 23
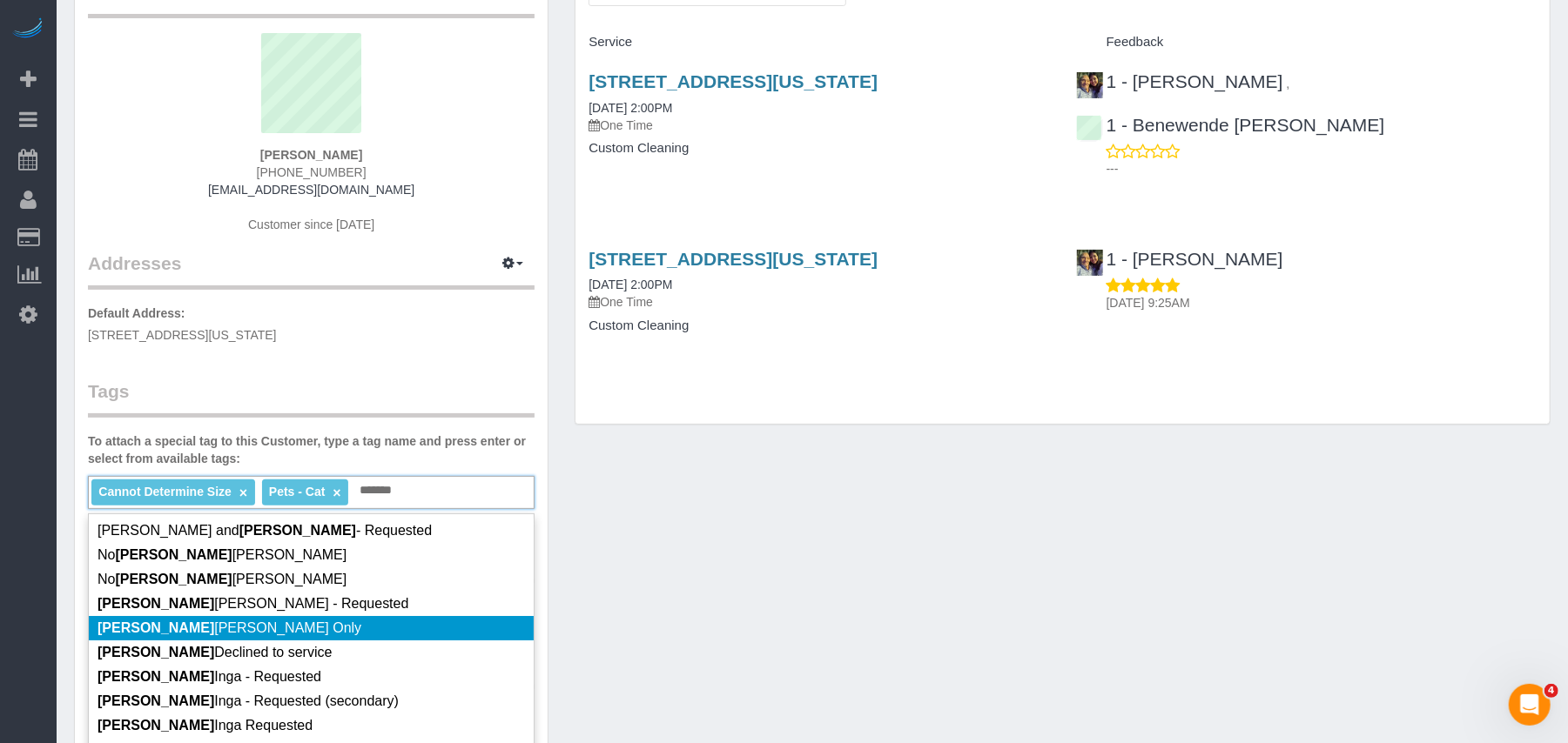
scroll to position [31, 0]
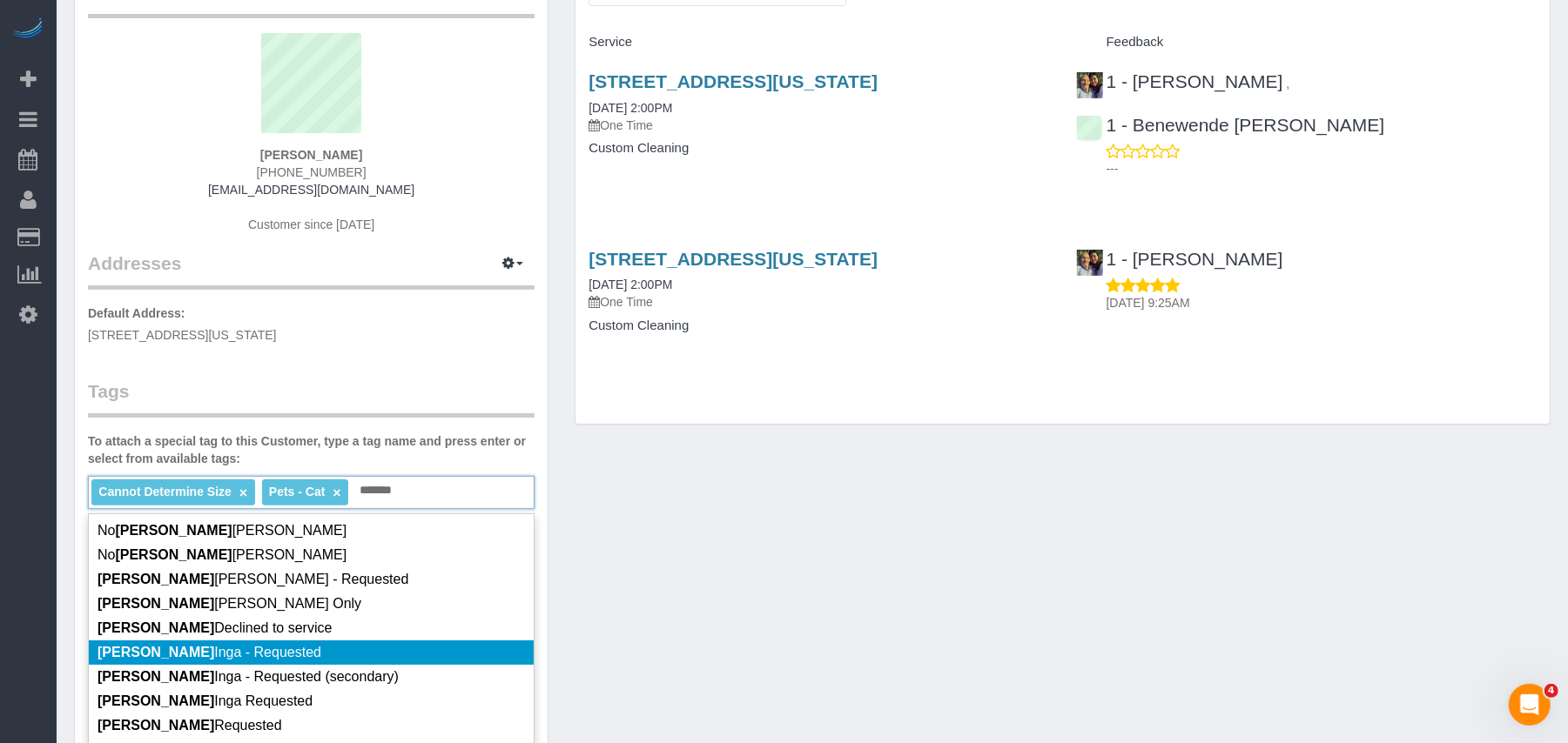
type input "*******"
click at [319, 640] on li "Xiomara Inga - Requested" at bounding box center [312, 652] width 445 height 25
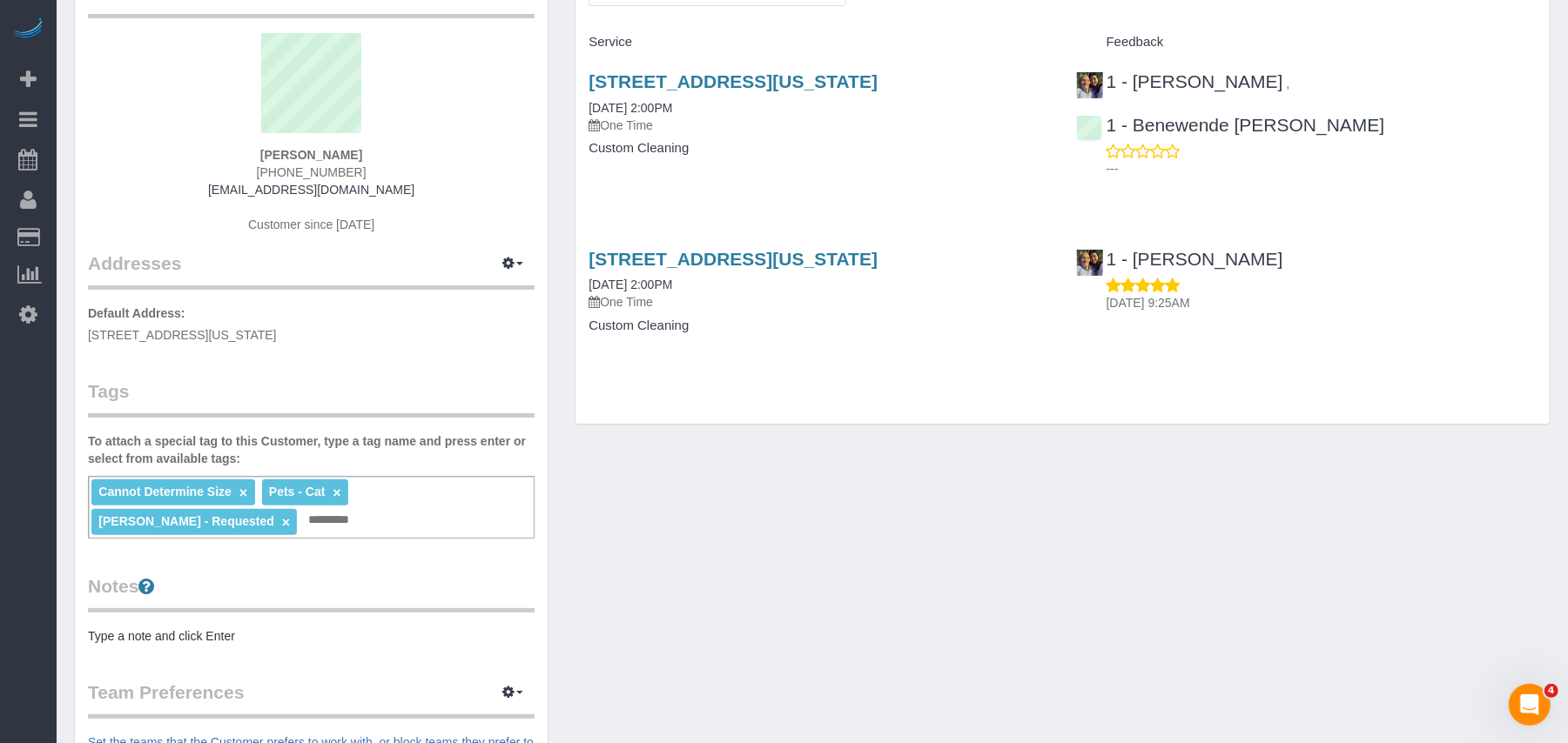
click at [747, 540] on div "Customer Info Edit Contact Info Send Message Email Preferences Special Sales Ta…" at bounding box center [812, 539] width 1503 height 1182
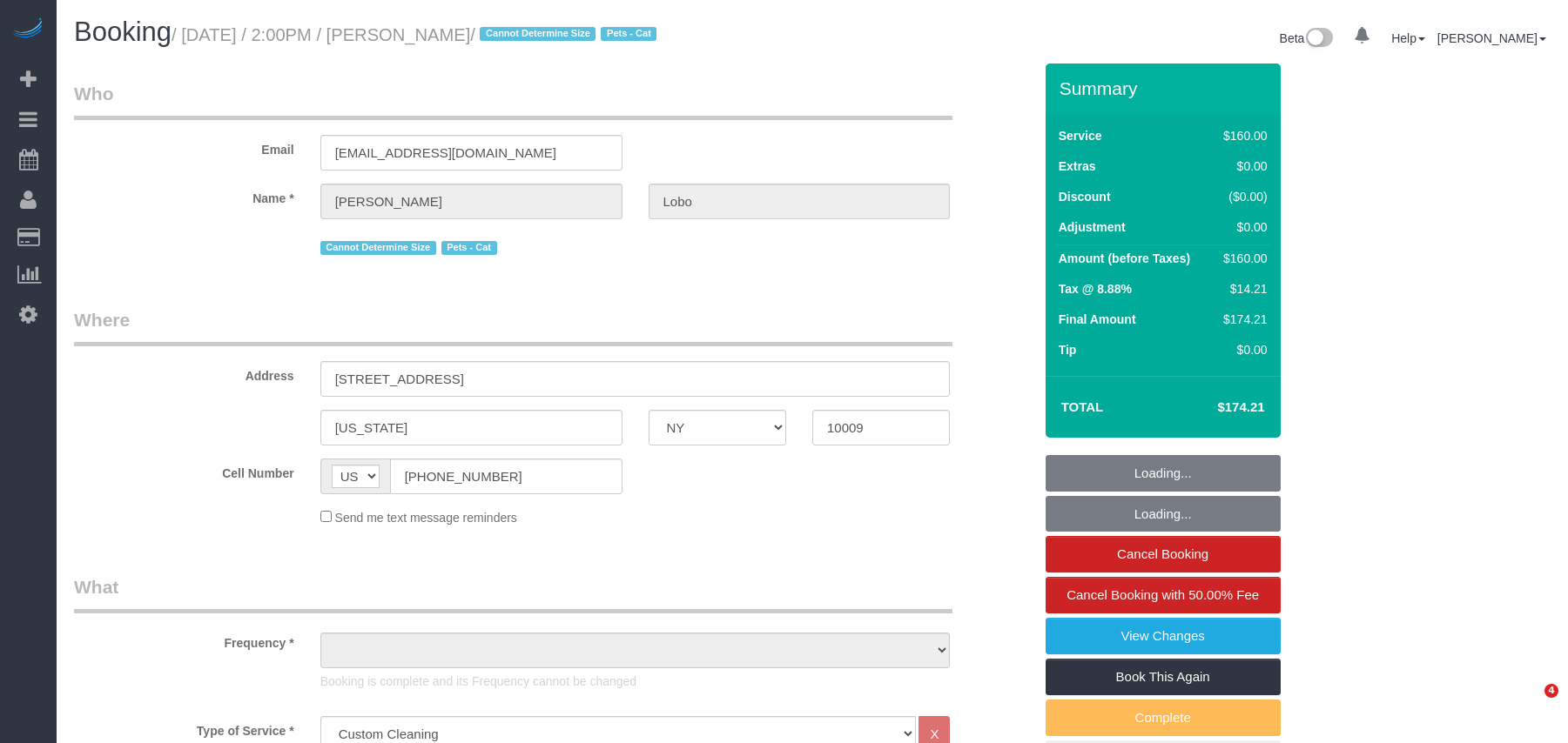
select select "NY"
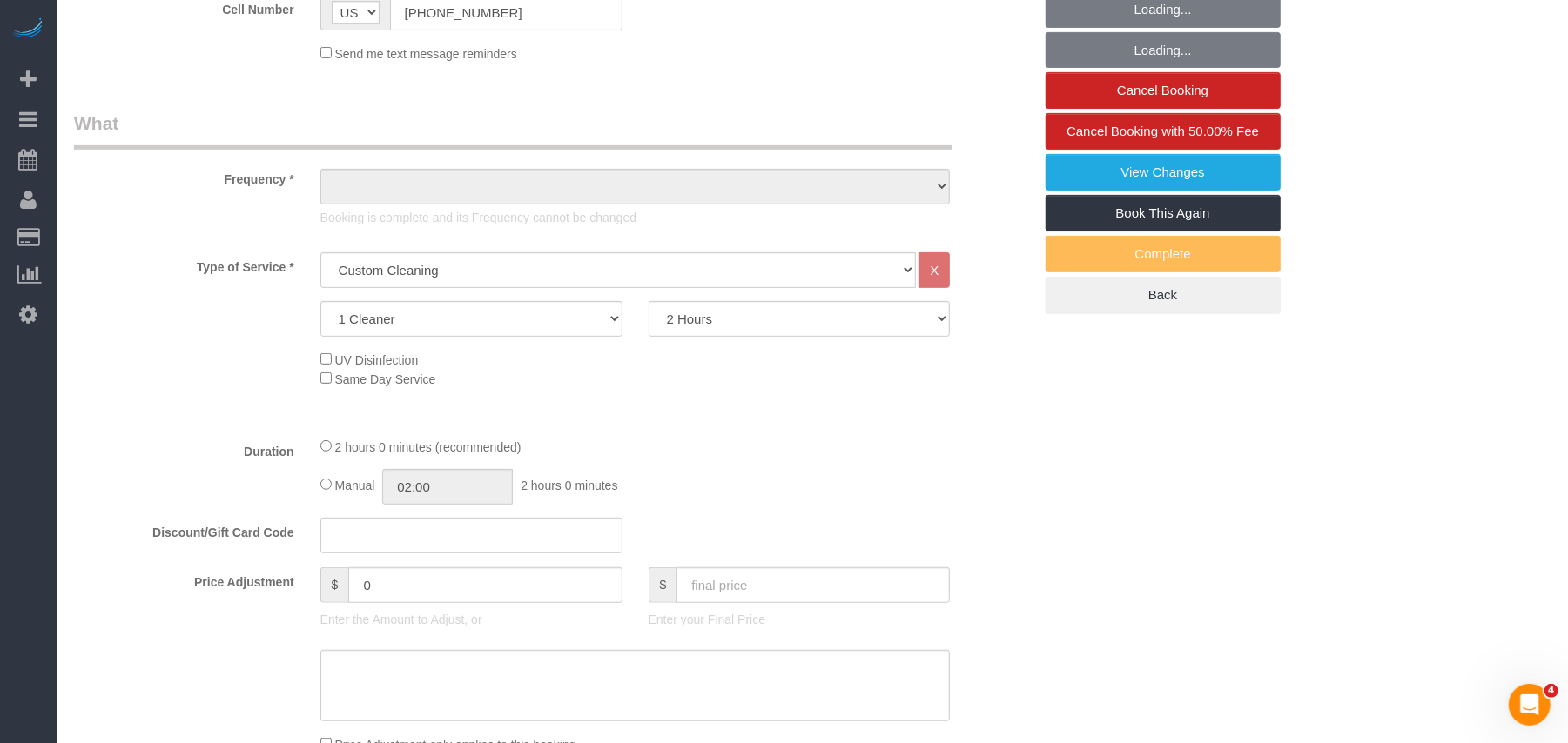
select select "object:1484"
select select "spot1"
select select "number:62"
select select "number:76"
select select "number:14"
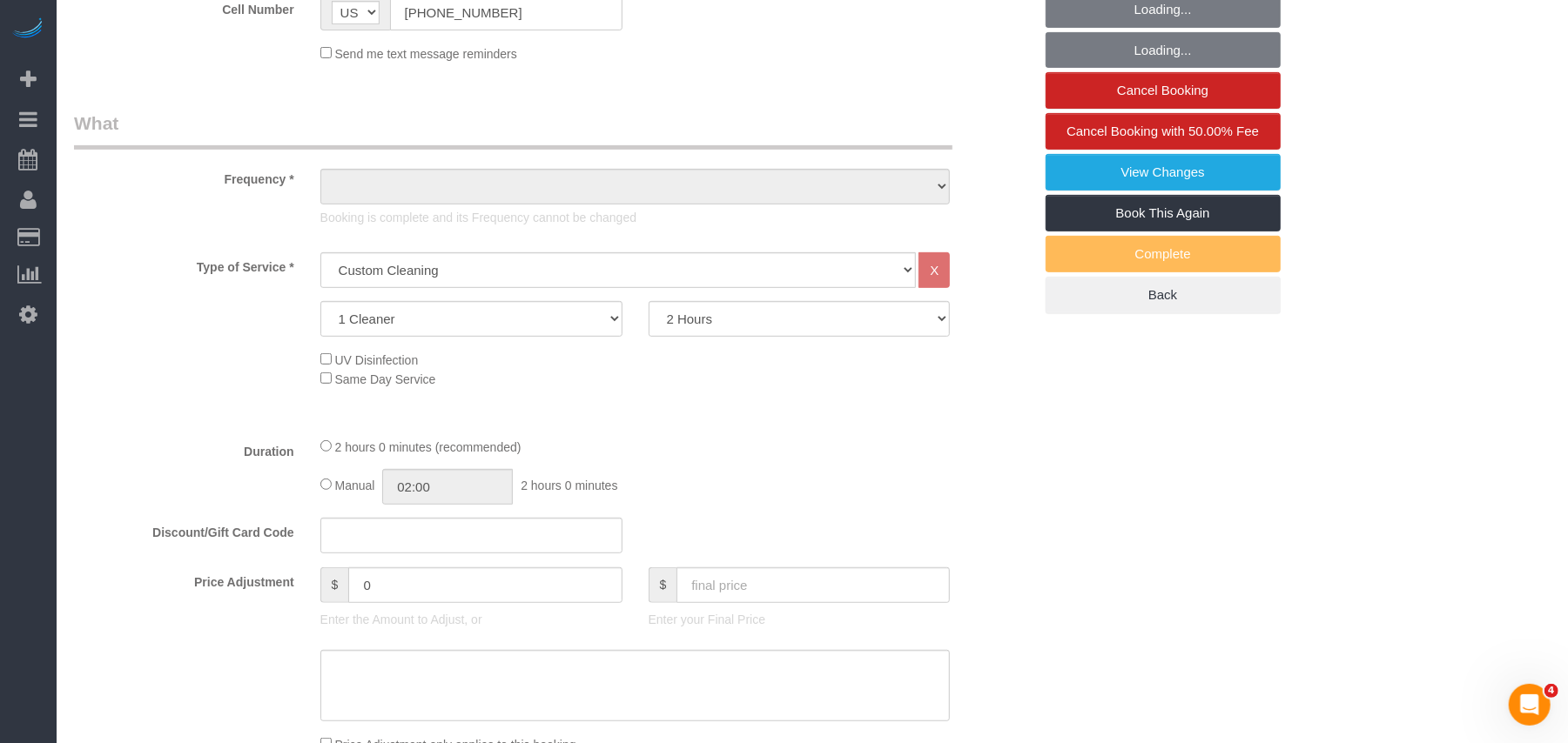
select select "number:5"
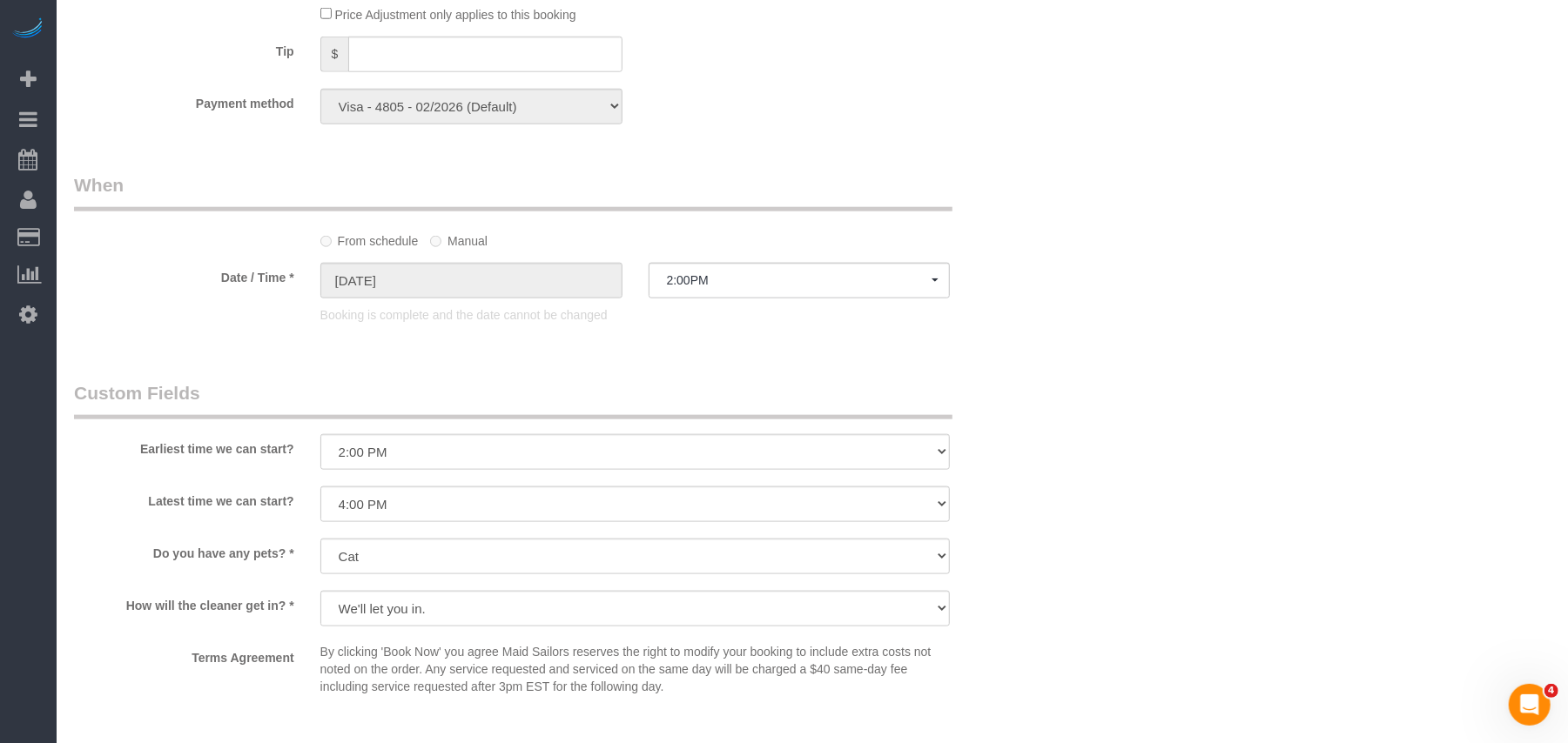
scroll to position [1276, 0]
